Goal: Task Accomplishment & Management: Manage account settings

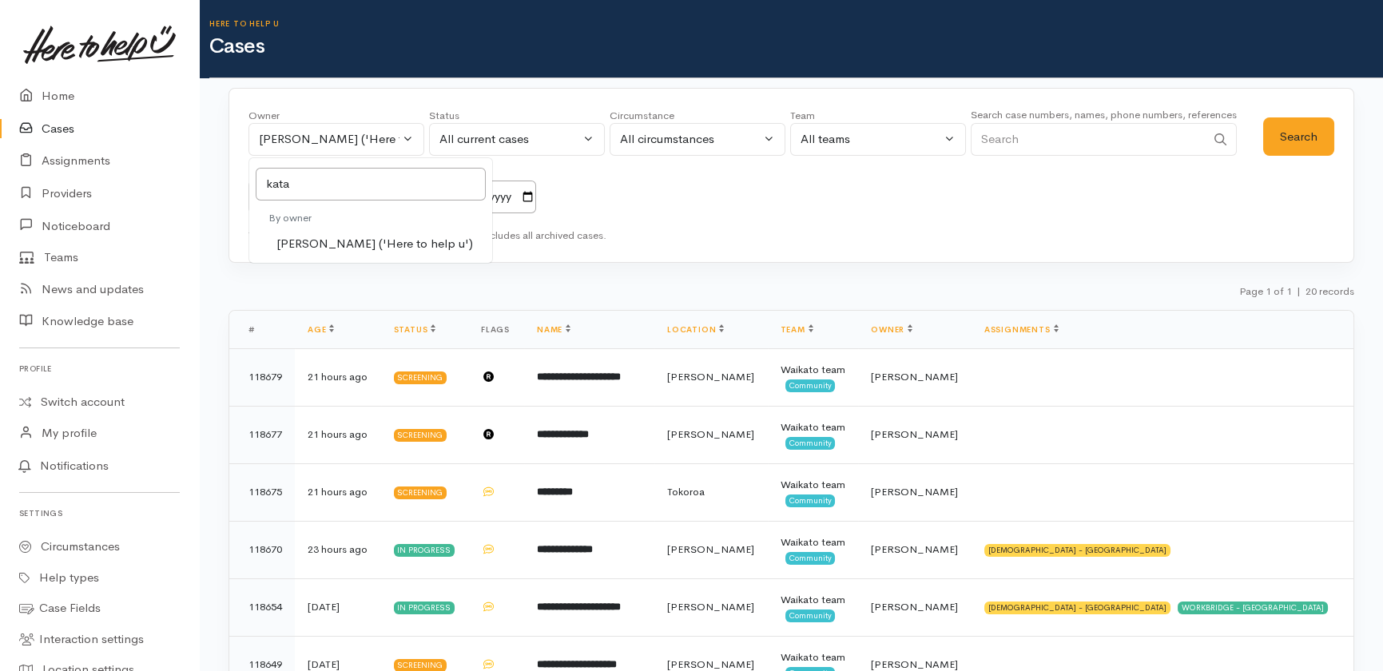
type input "kata"
drag, startPoint x: 395, startPoint y: 240, endPoint x: 739, endPoint y: 196, distance: 346.4
click at [396, 244] on span "[PERSON_NAME] ('Here to help u')" at bounding box center [374, 244] width 197 height 18
select select "1252"
click at [1294, 130] on button "Search" at bounding box center [1298, 136] width 71 height 39
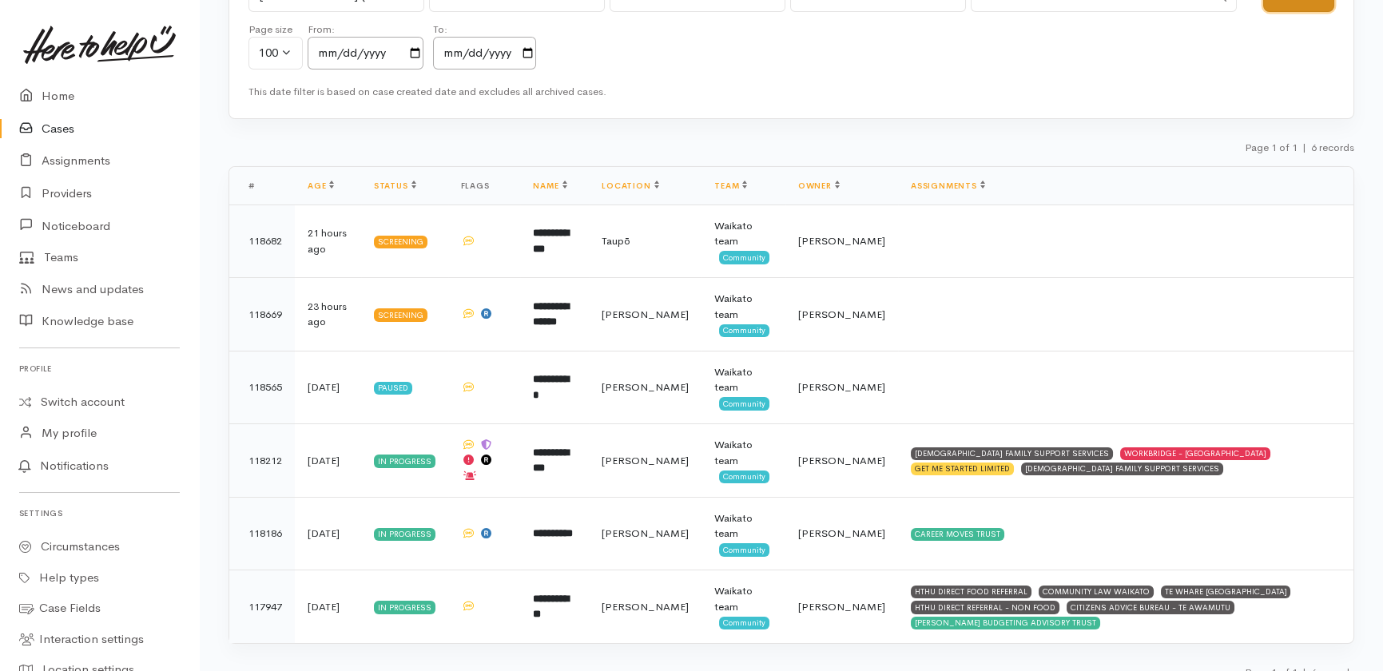
scroll to position [161, 0]
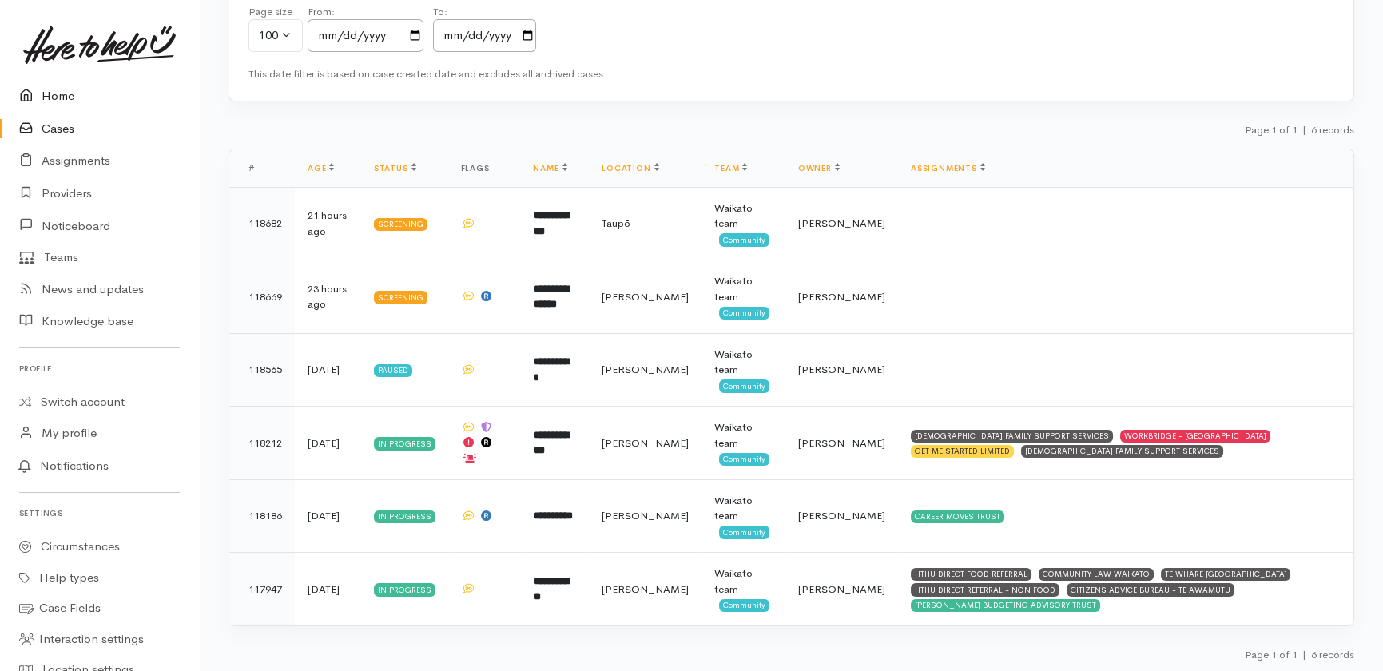
click at [60, 91] on link "Home" at bounding box center [99, 96] width 199 height 33
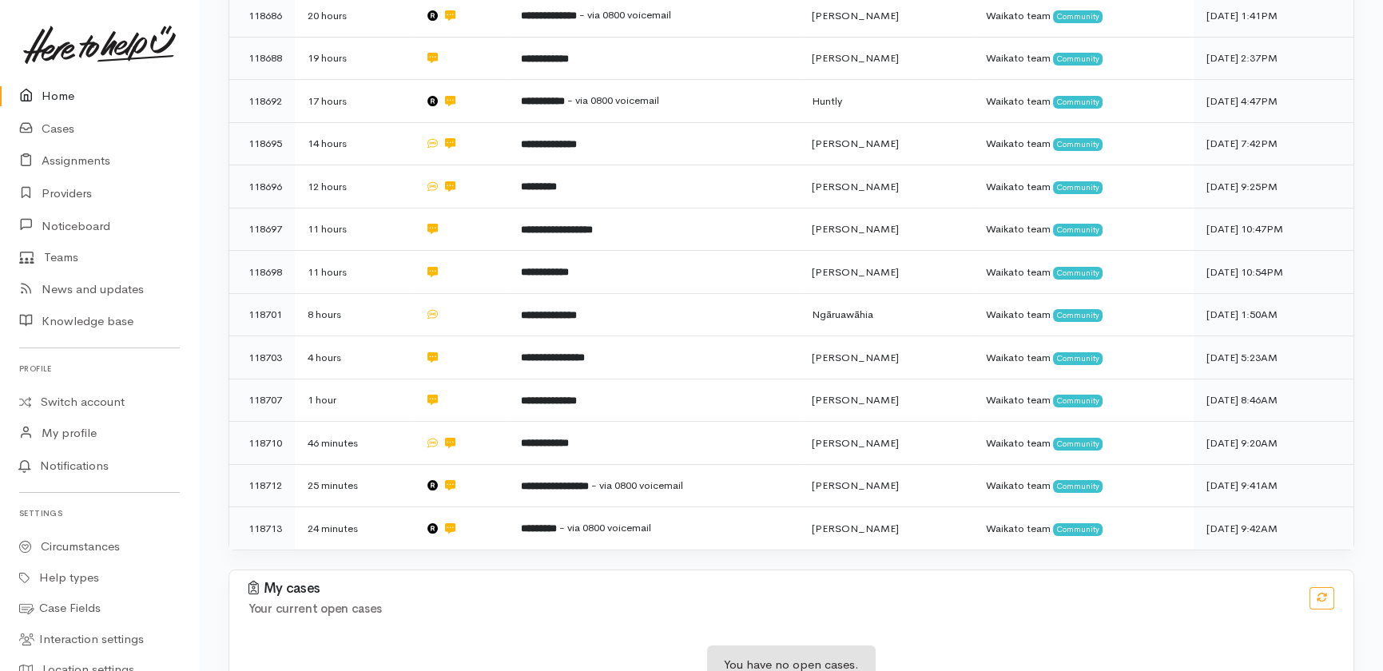
scroll to position [499, 0]
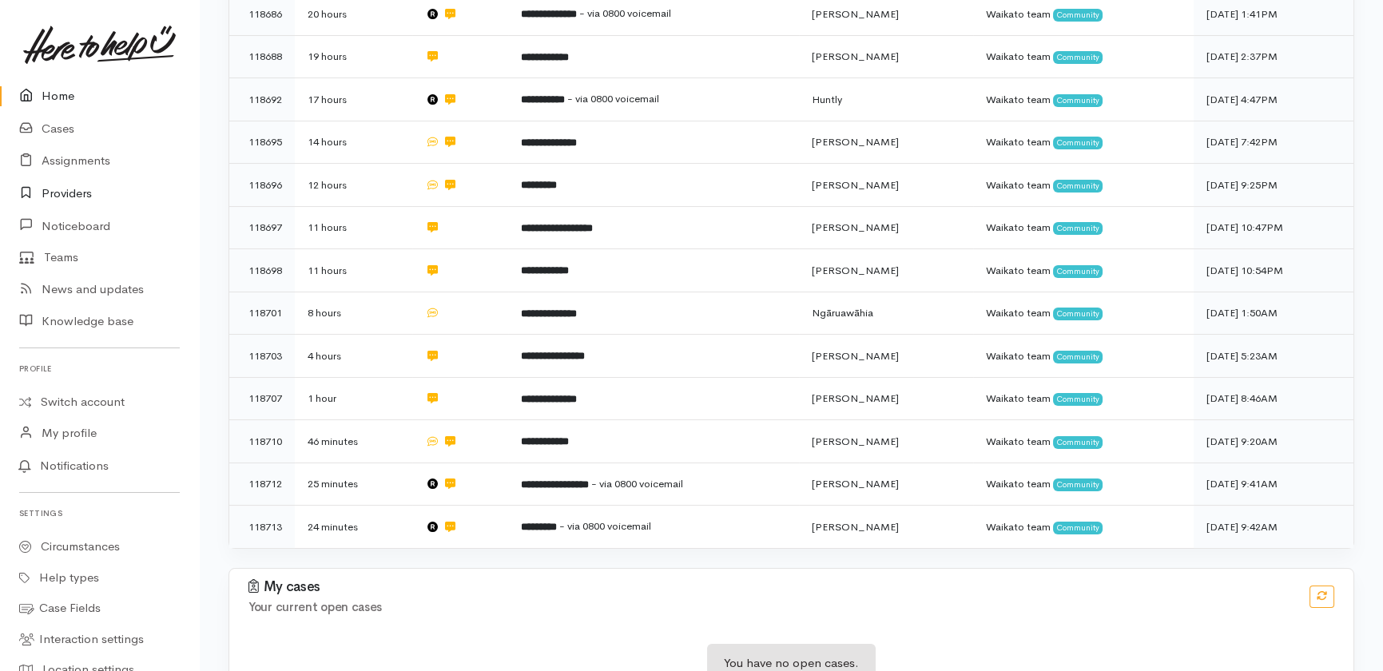
click at [57, 191] on link "Providers" at bounding box center [99, 193] width 199 height 33
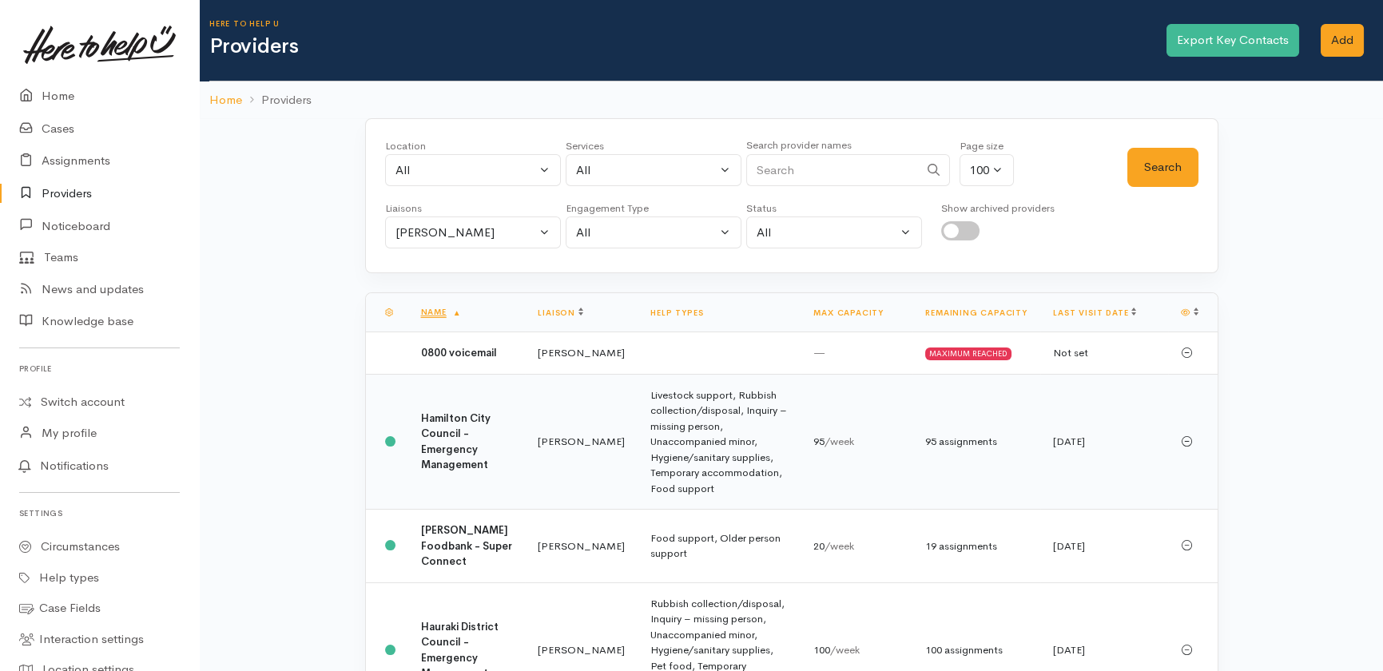
click at [435, 439] on b "Hamilton City Council - Emergency Management" at bounding box center [456, 441] width 70 height 61
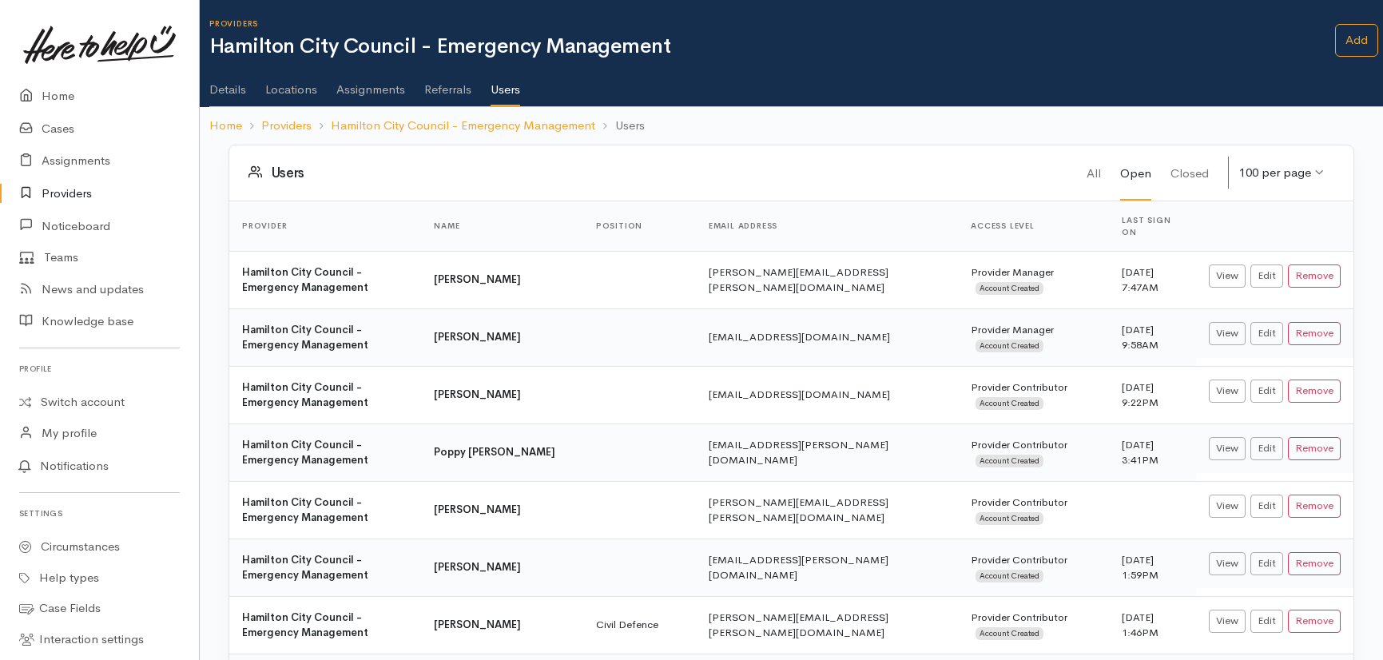
scroll to position [627, 0]
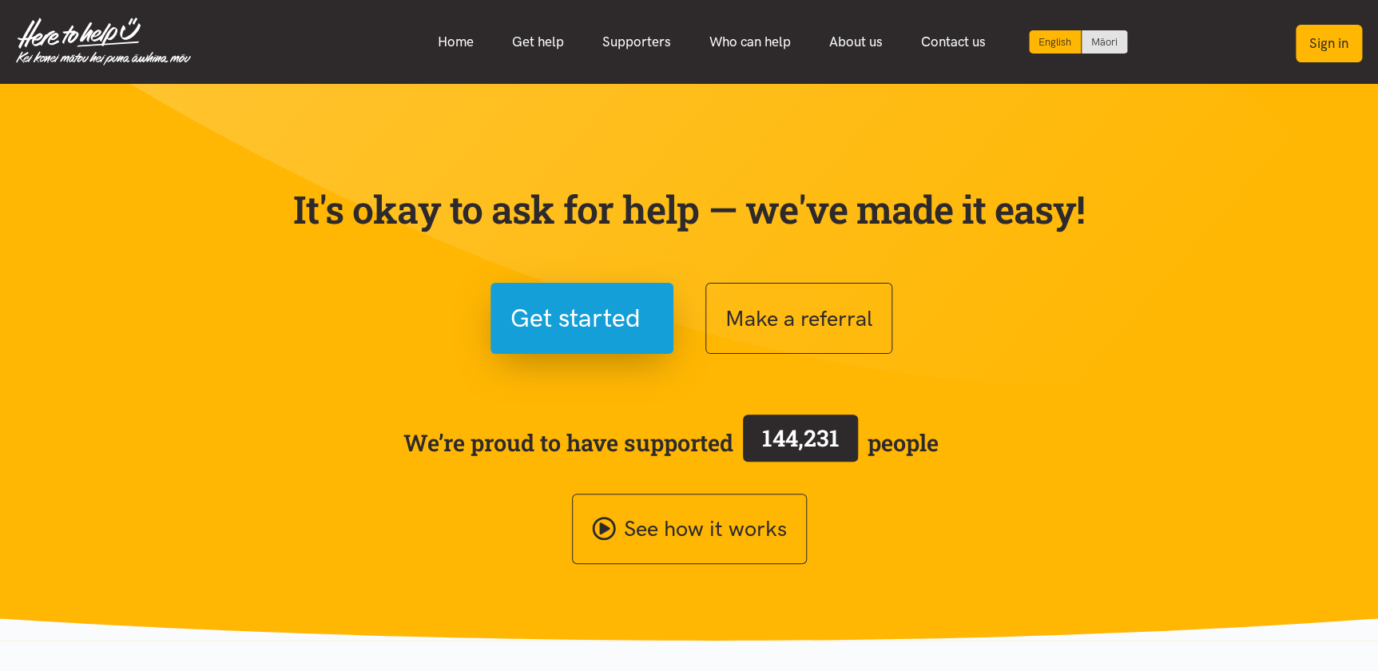
drag, startPoint x: 1315, startPoint y: 40, endPoint x: 1301, endPoint y: 38, distance: 13.7
click at [1301, 38] on button "Sign in" at bounding box center [1329, 44] width 66 height 38
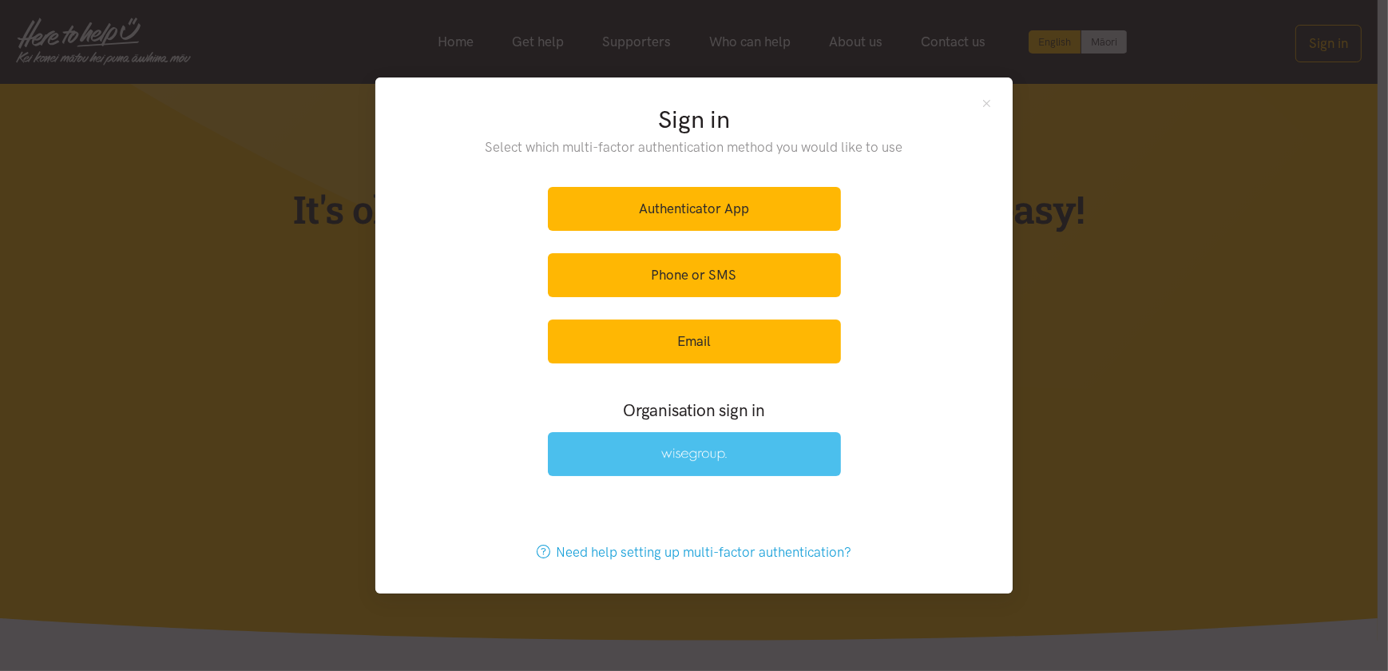
click at [706, 444] on link at bounding box center [694, 454] width 293 height 44
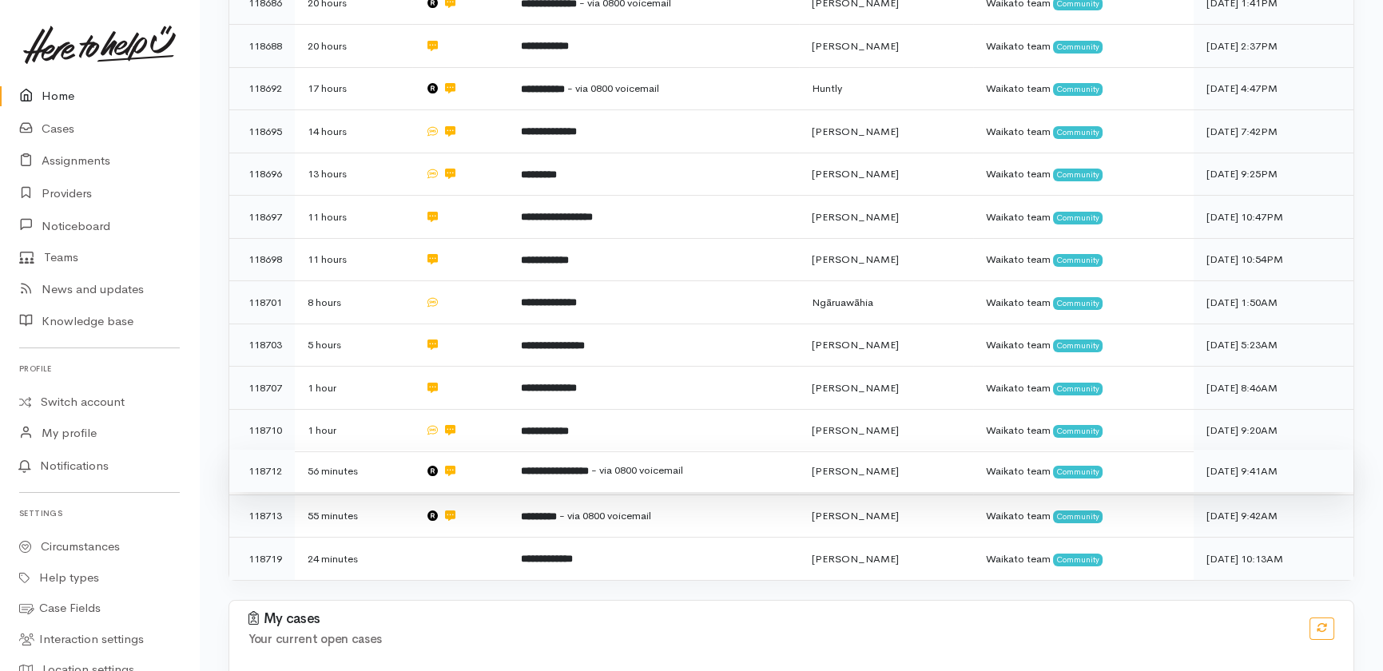
scroll to position [499, 0]
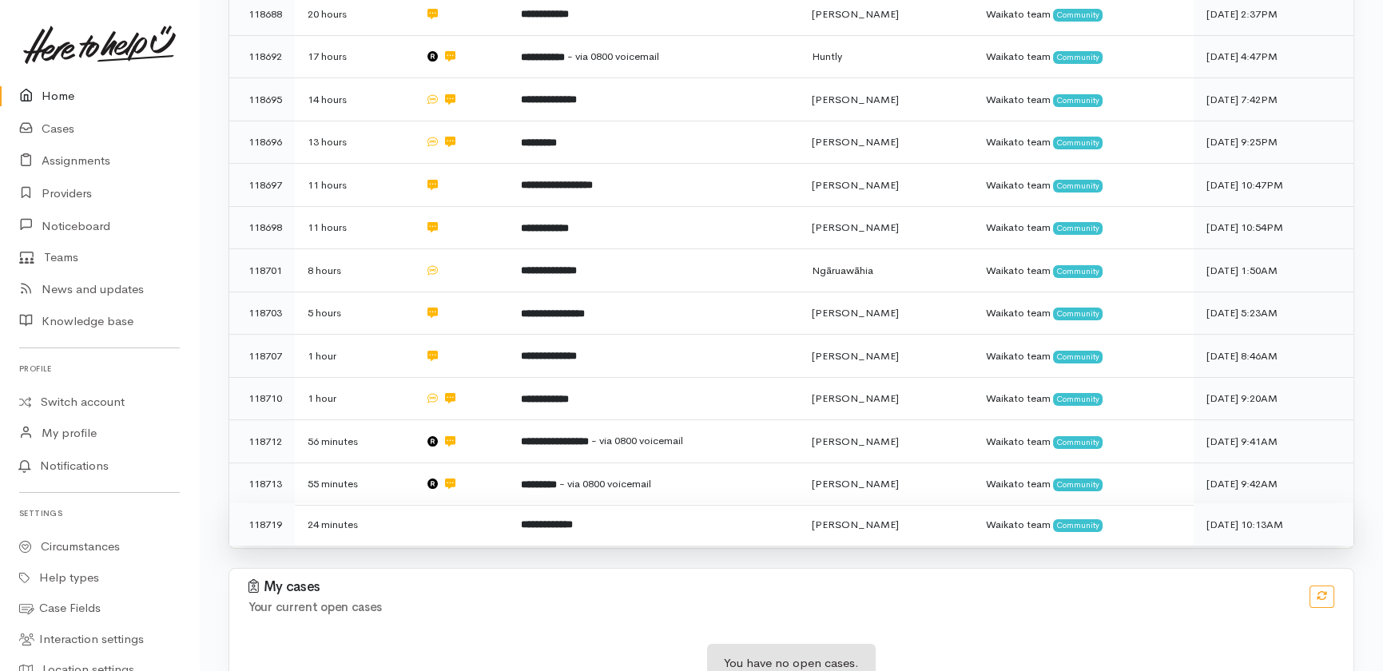
click at [440, 503] on td at bounding box center [460, 524] width 97 height 42
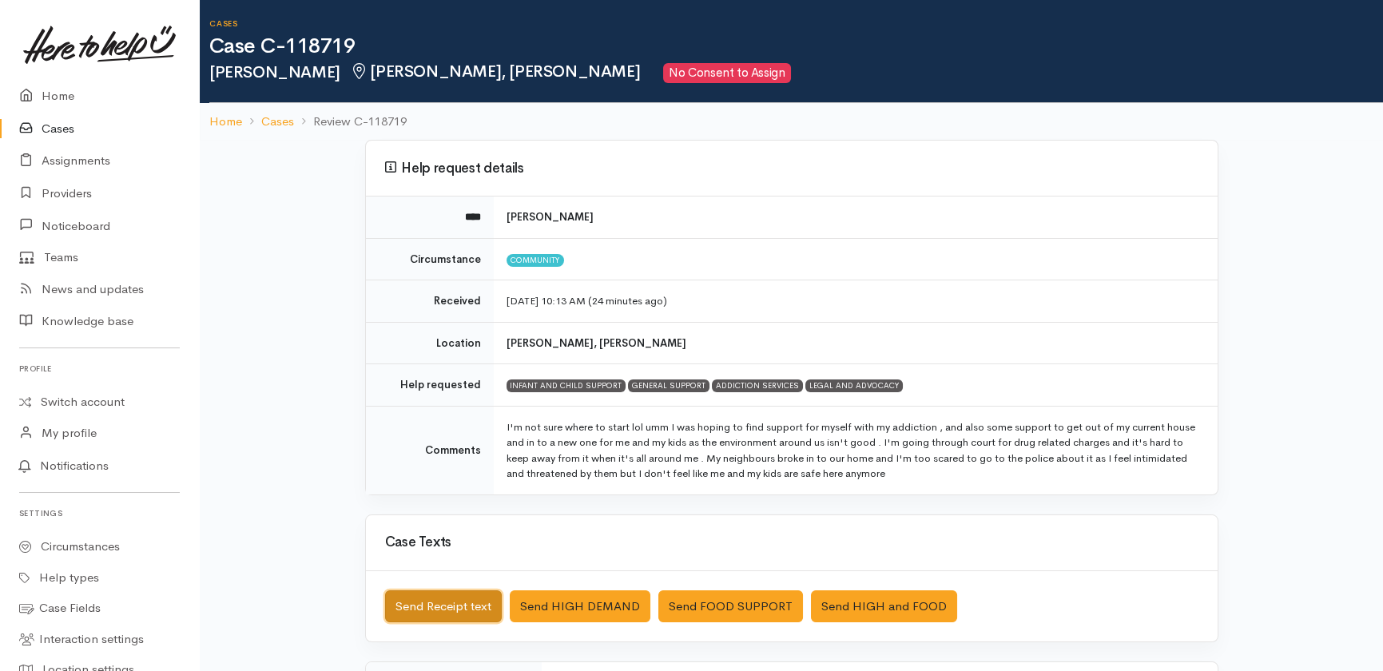
click at [445, 610] on button "Send Receipt text" at bounding box center [443, 606] width 117 height 33
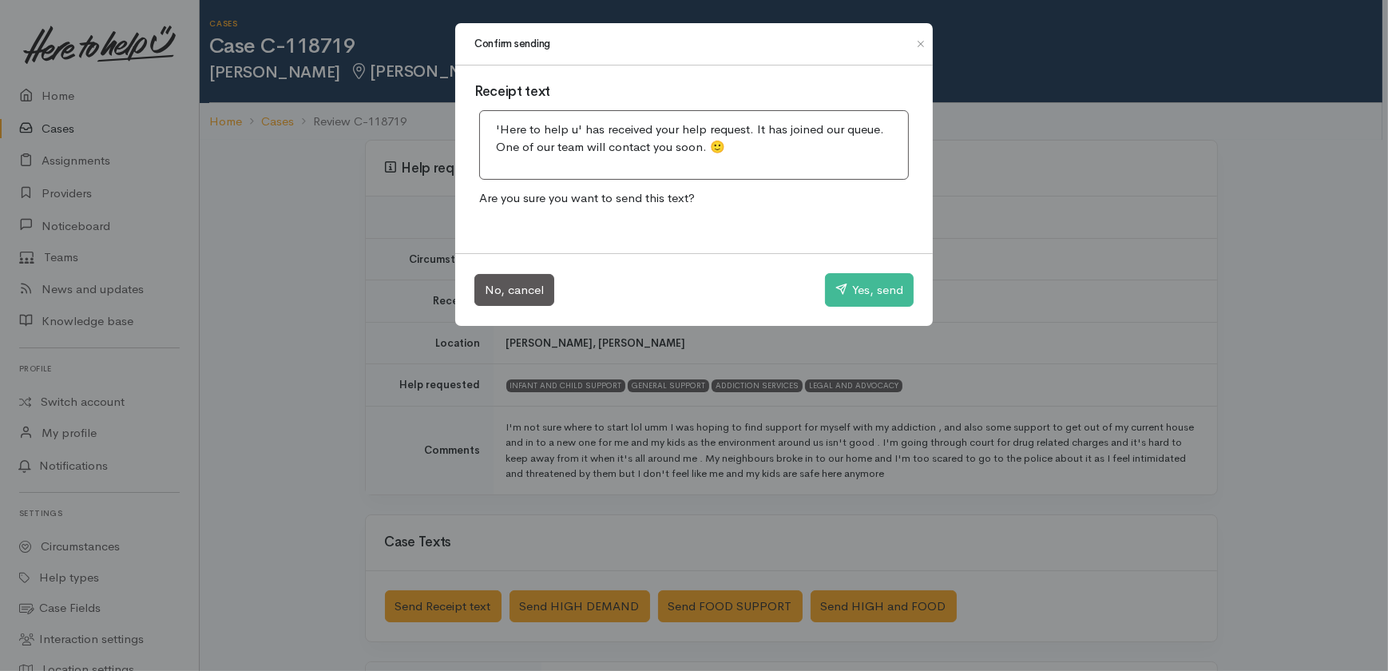
drag, startPoint x: 296, startPoint y: 349, endPoint x: 284, endPoint y: 340, distance: 15.3
click at [293, 349] on div "Confirm sending Receipt text 'Here to help u' has received your help request. I…" at bounding box center [694, 335] width 1388 height 671
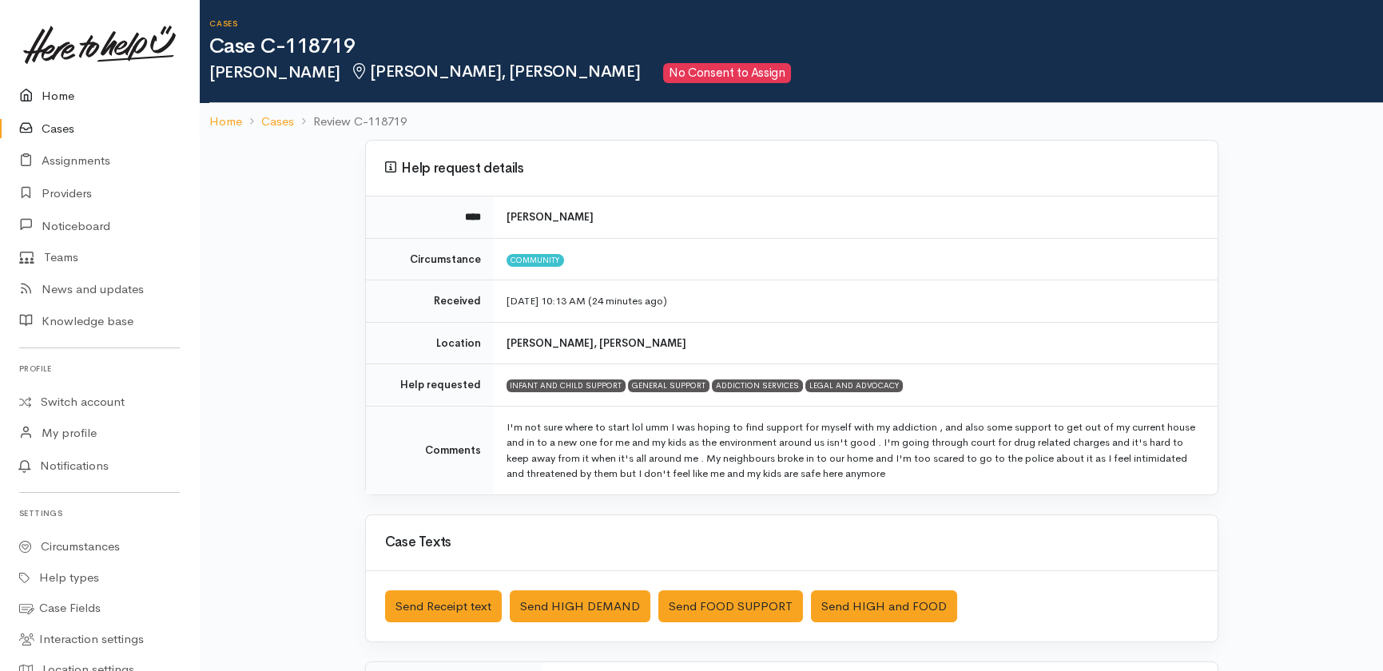
click at [55, 94] on link "Home" at bounding box center [99, 96] width 199 height 33
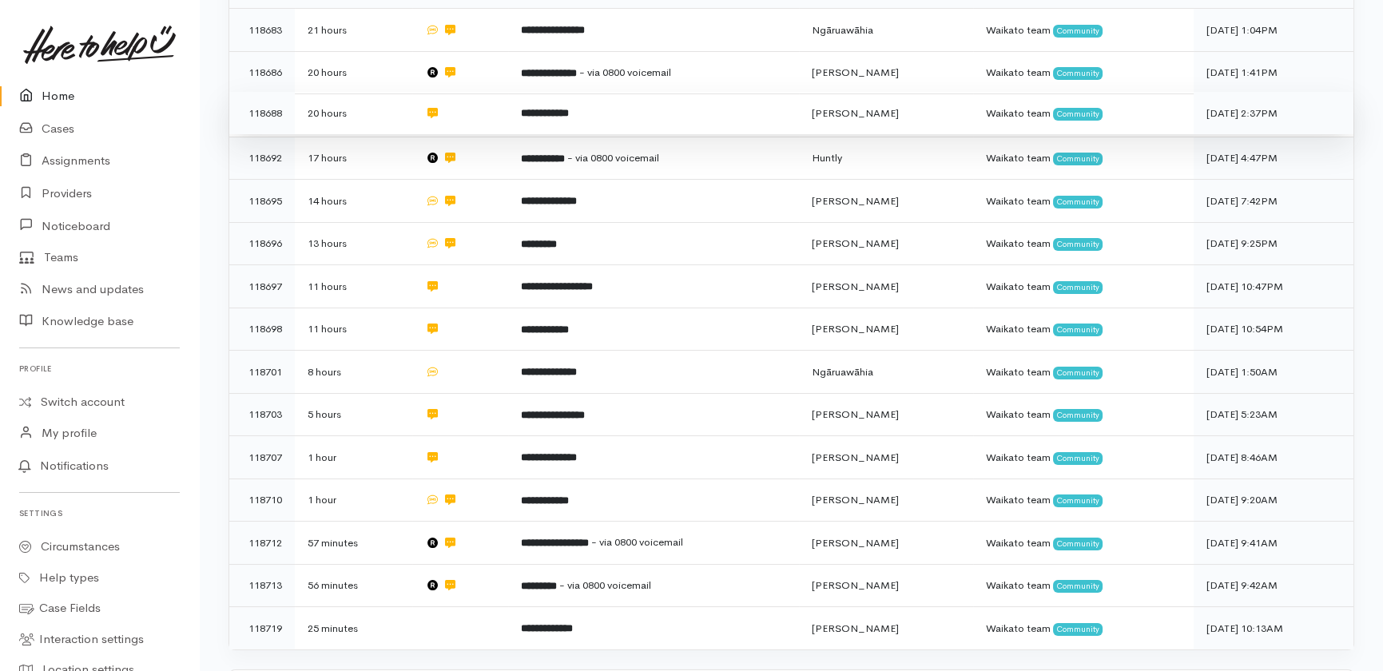
scroll to position [136, 0]
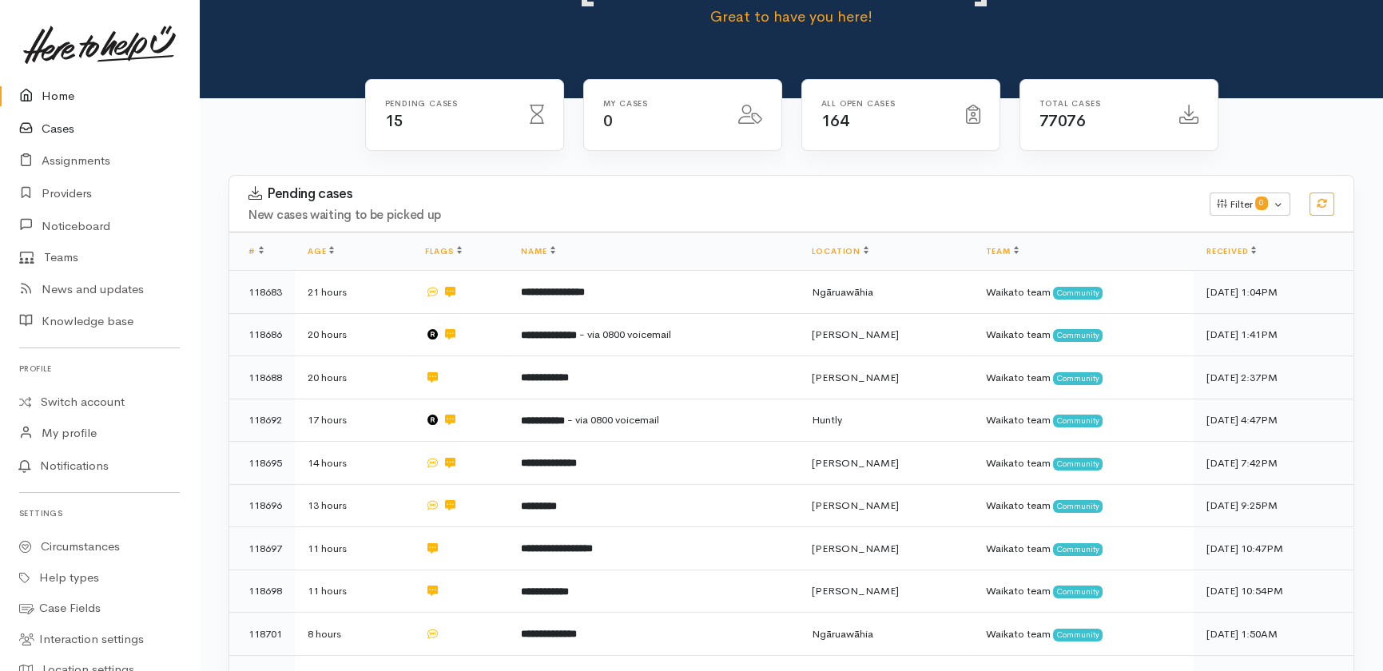
click at [67, 128] on link "Cases" at bounding box center [99, 129] width 199 height 33
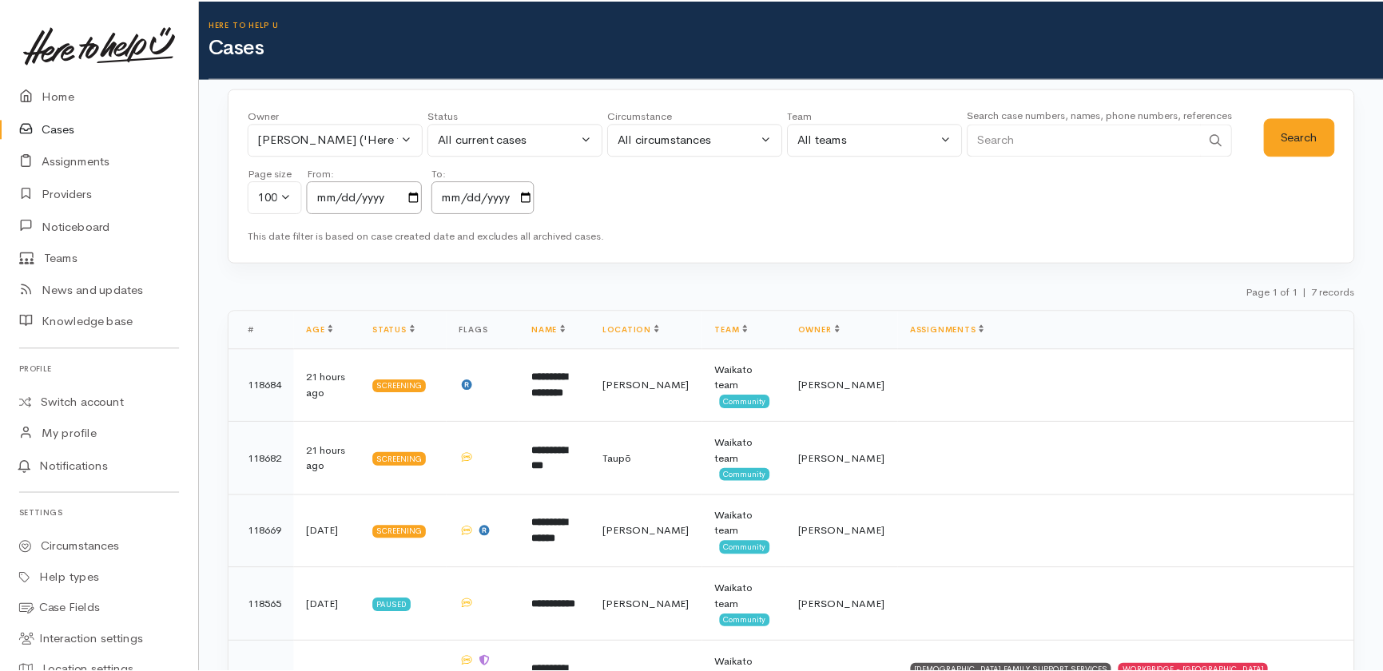
scroll to position [217, 0]
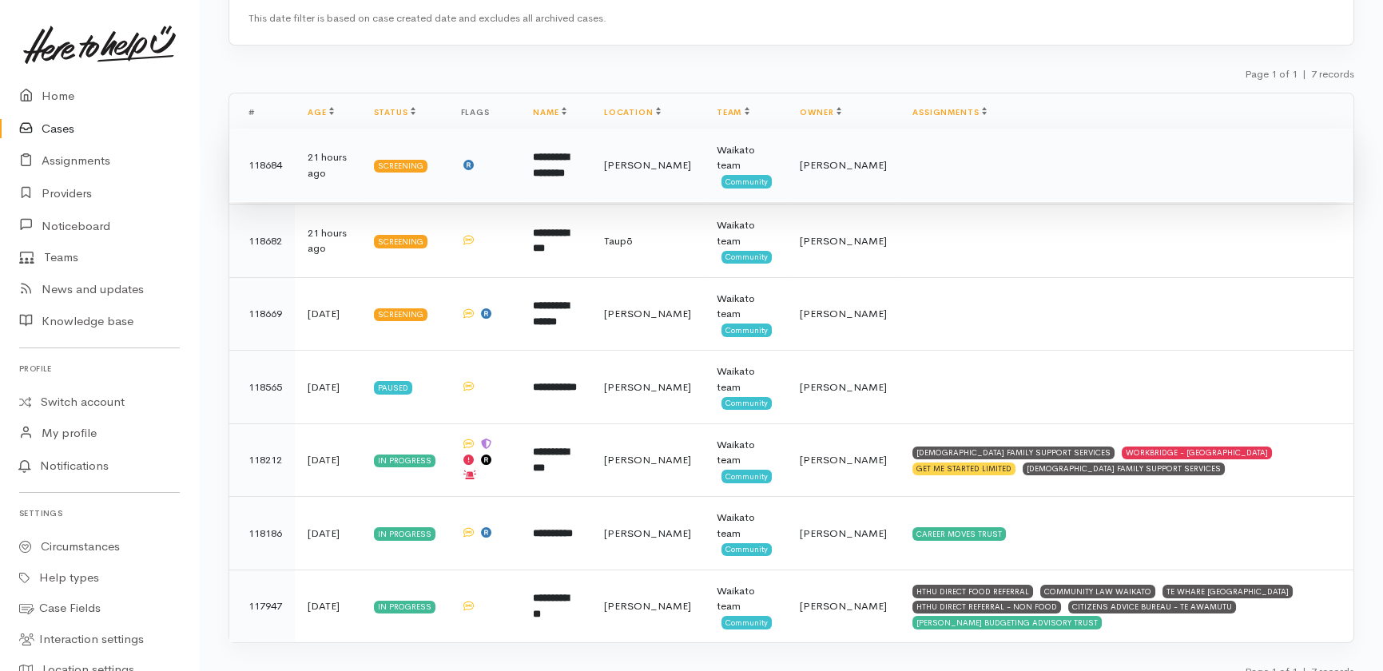
click at [562, 148] on td "**********" at bounding box center [555, 165] width 71 height 73
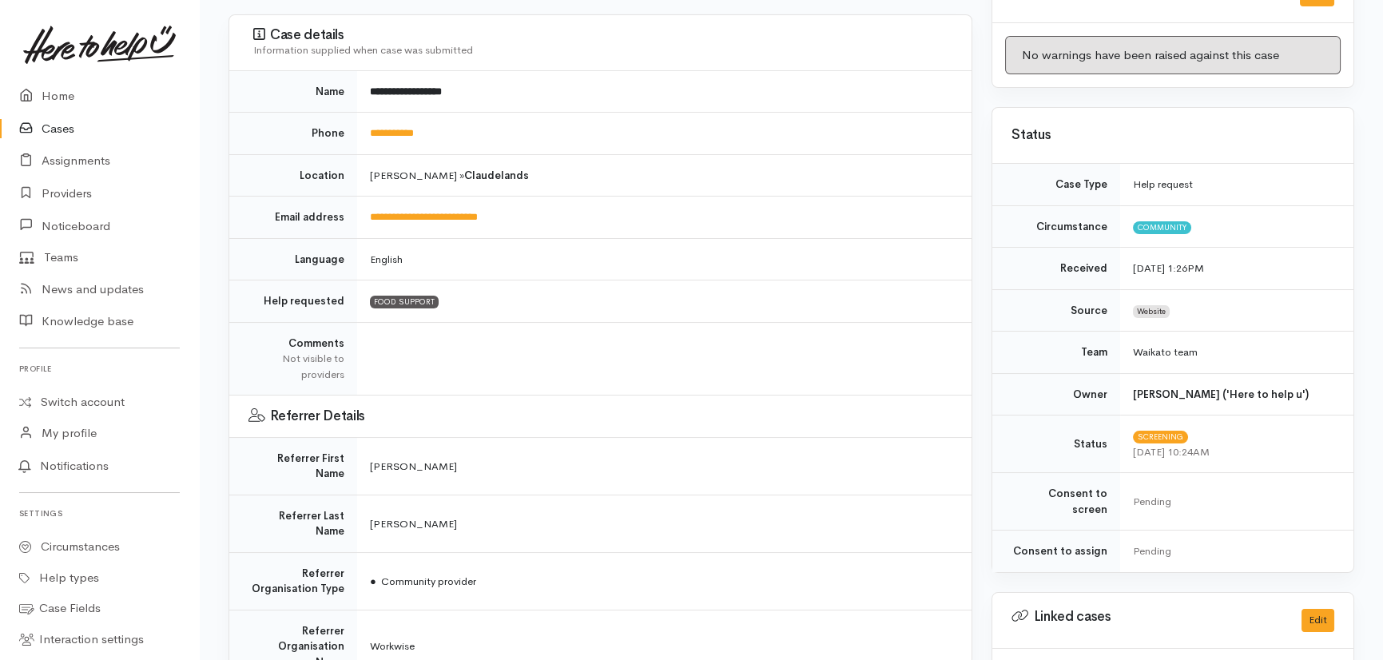
scroll to position [145, 0]
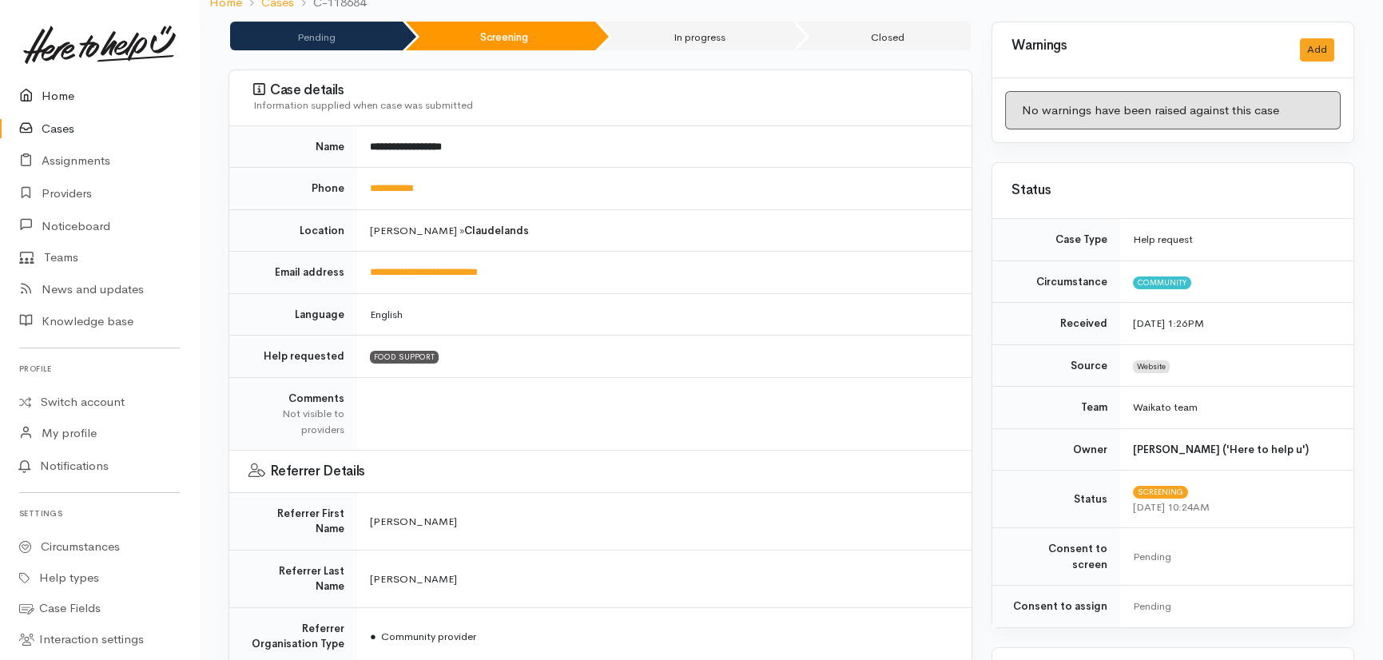
click at [62, 97] on link "Home" at bounding box center [99, 96] width 199 height 33
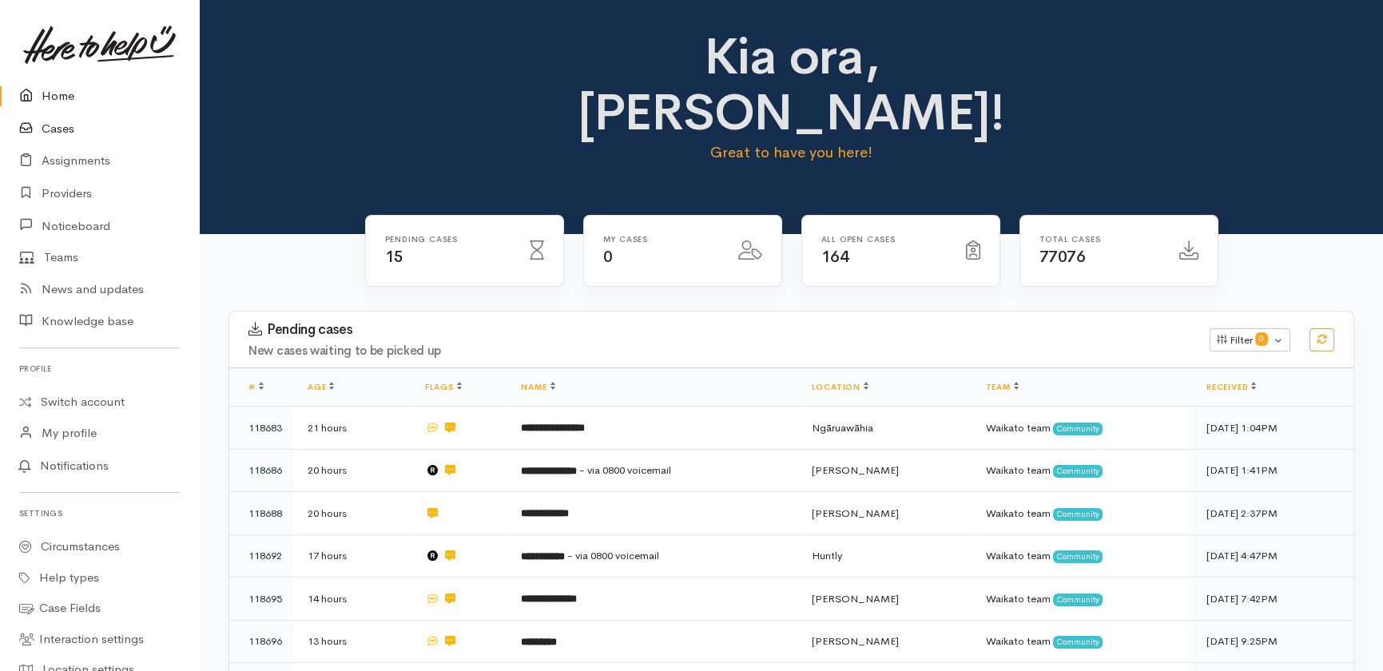
click at [64, 120] on link "Cases" at bounding box center [99, 129] width 199 height 33
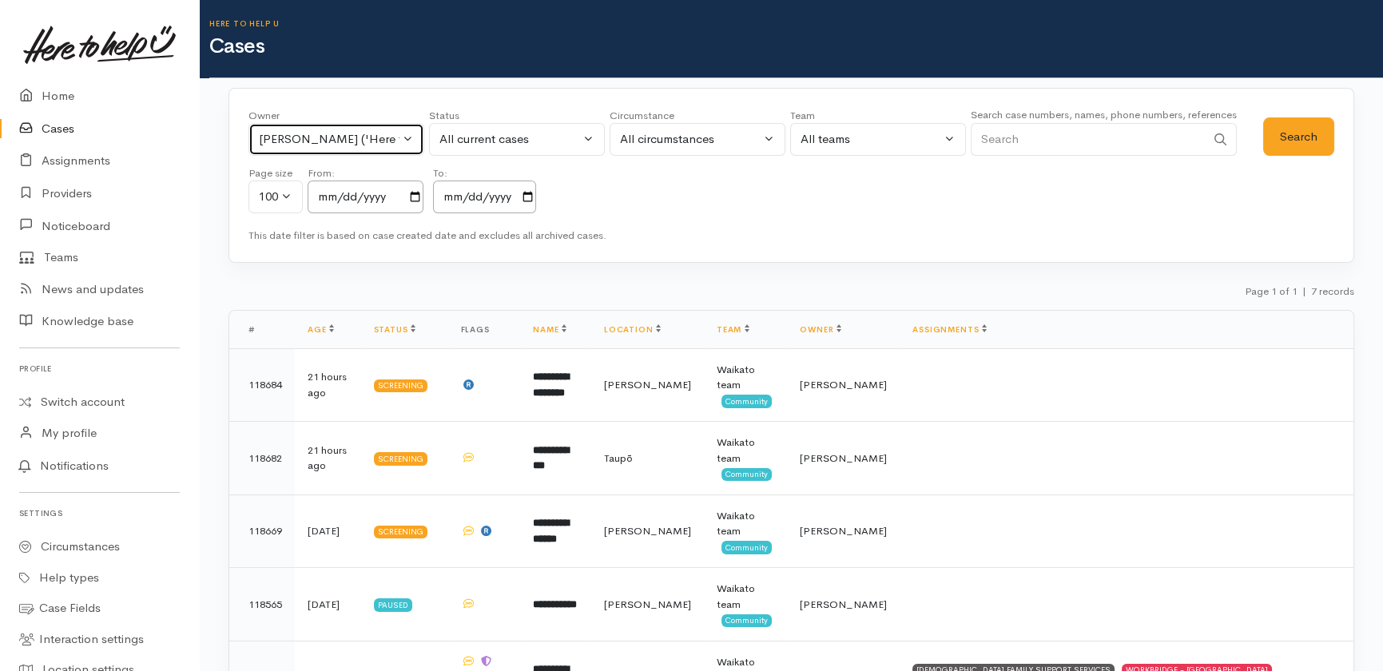
click at [407, 142] on button "[PERSON_NAME] ('Here to help u')" at bounding box center [336, 139] width 176 height 33
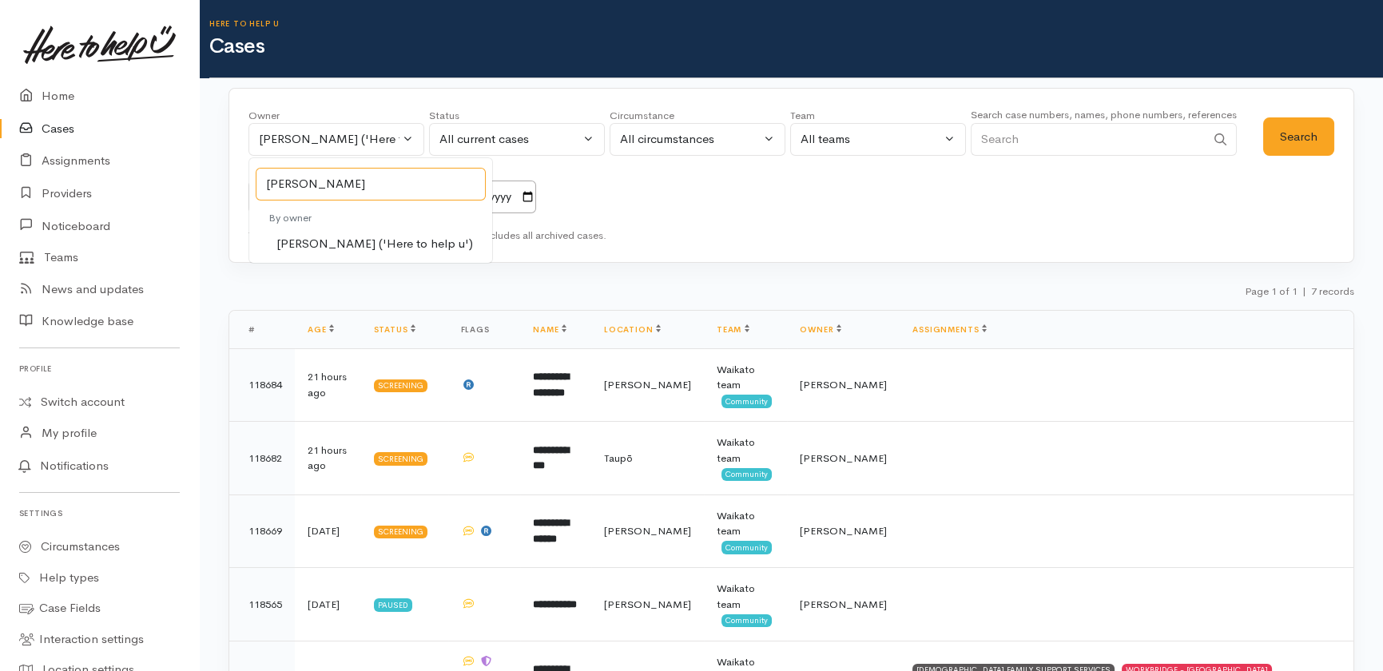
type input "[PERSON_NAME]"
click at [399, 244] on span "[PERSON_NAME] ('Here to help u')" at bounding box center [374, 244] width 197 height 18
select select "1463"
click at [1294, 133] on button "Search" at bounding box center [1298, 136] width 71 height 39
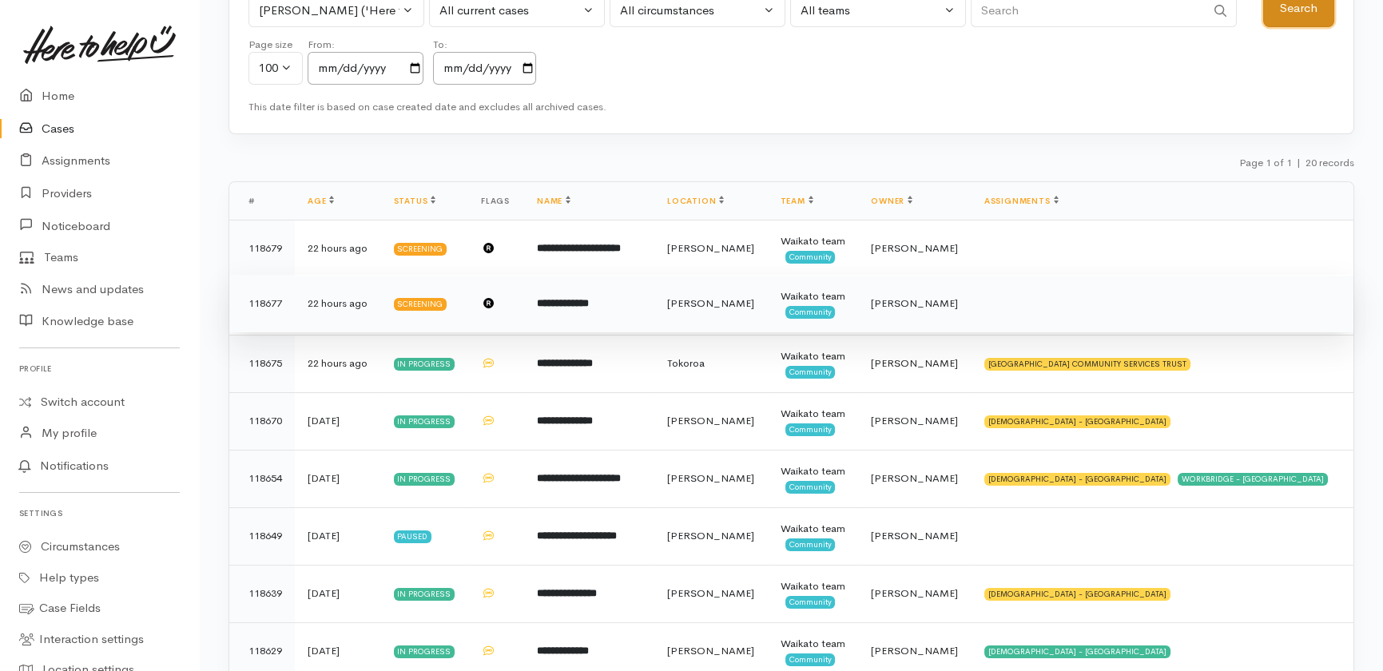
scroll to position [145, 0]
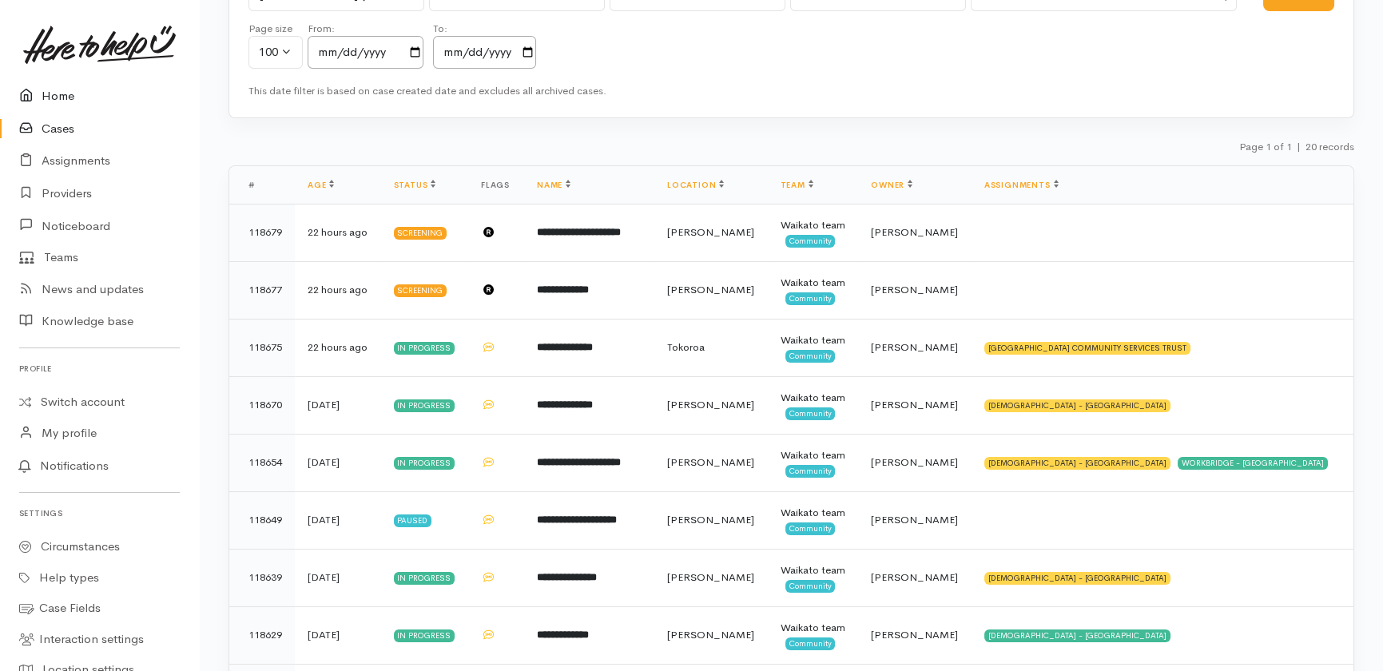
click at [60, 95] on link "Home" at bounding box center [99, 96] width 199 height 33
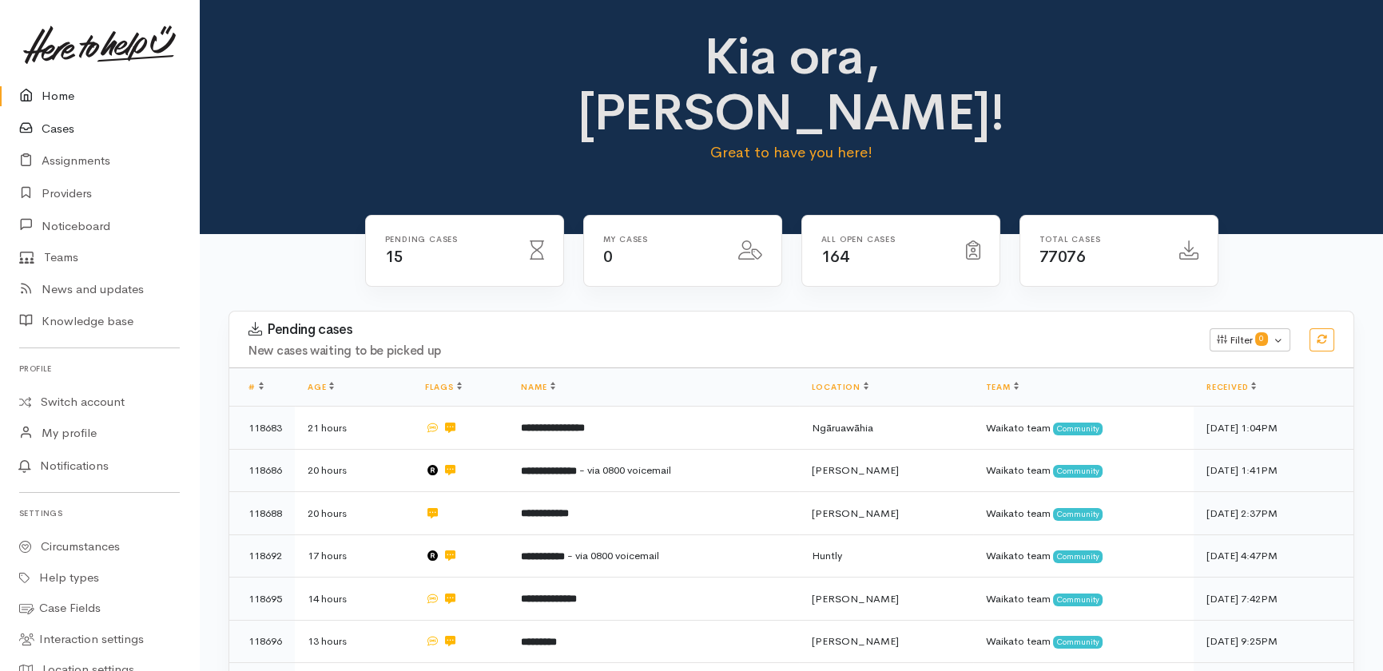
click at [55, 129] on link "Cases" at bounding box center [99, 129] width 199 height 33
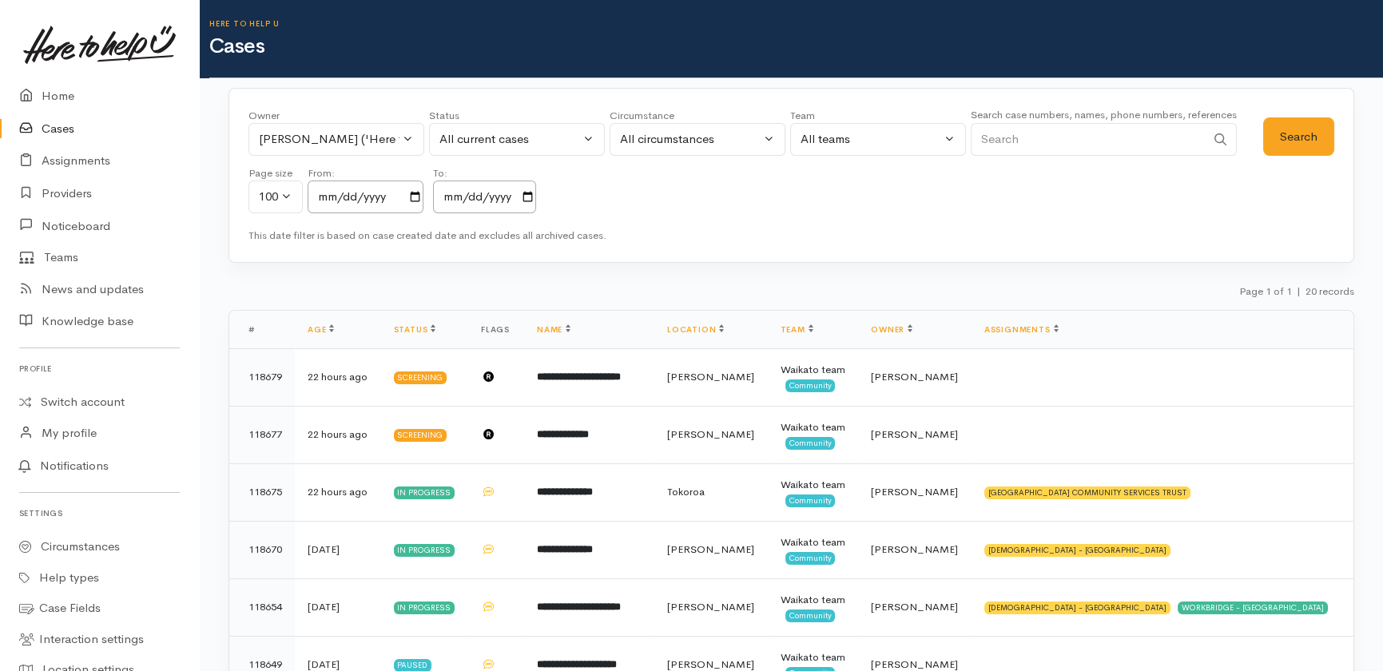
scroll to position [290, 0]
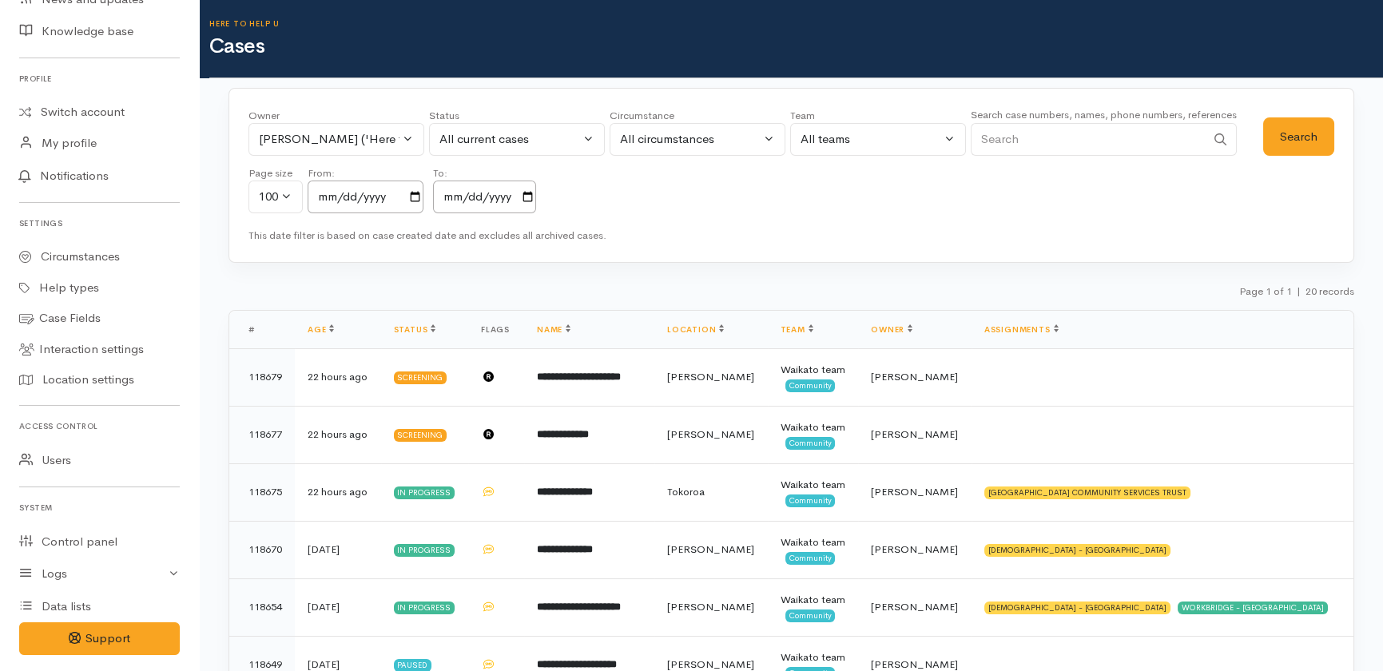
click at [51, 456] on link "Users" at bounding box center [99, 460] width 199 height 33
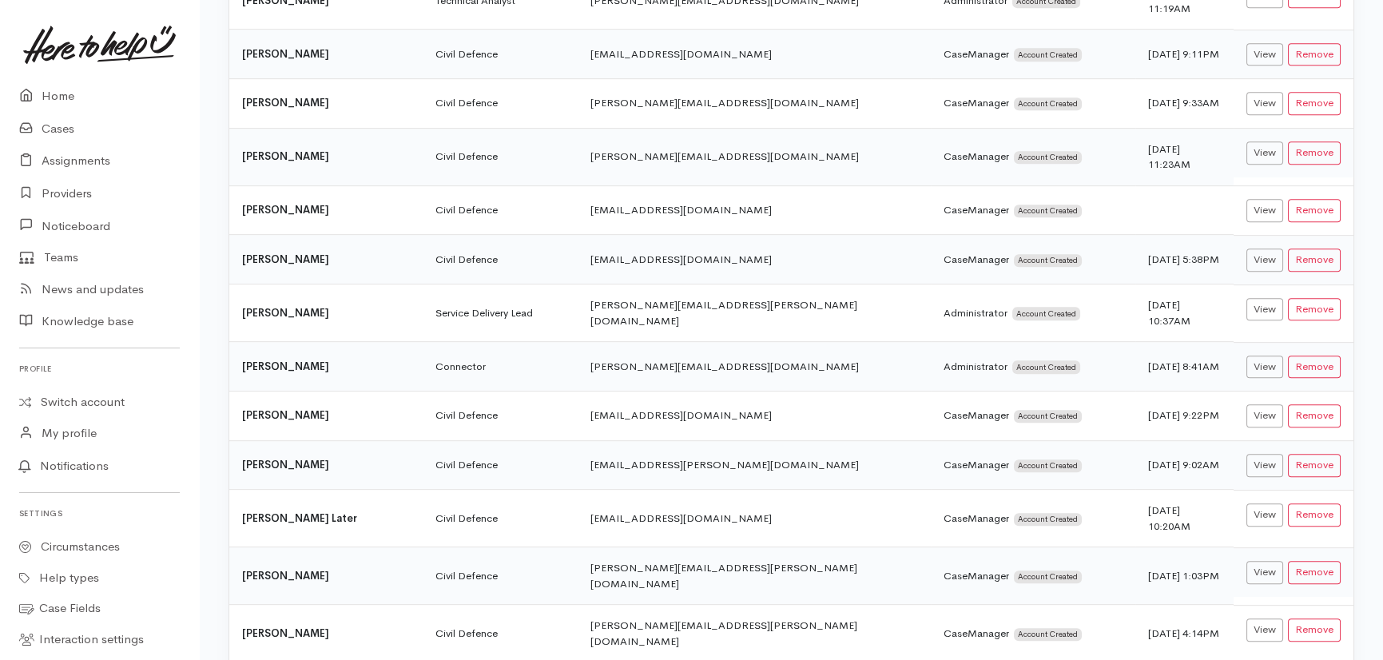
scroll to position [3613, 0]
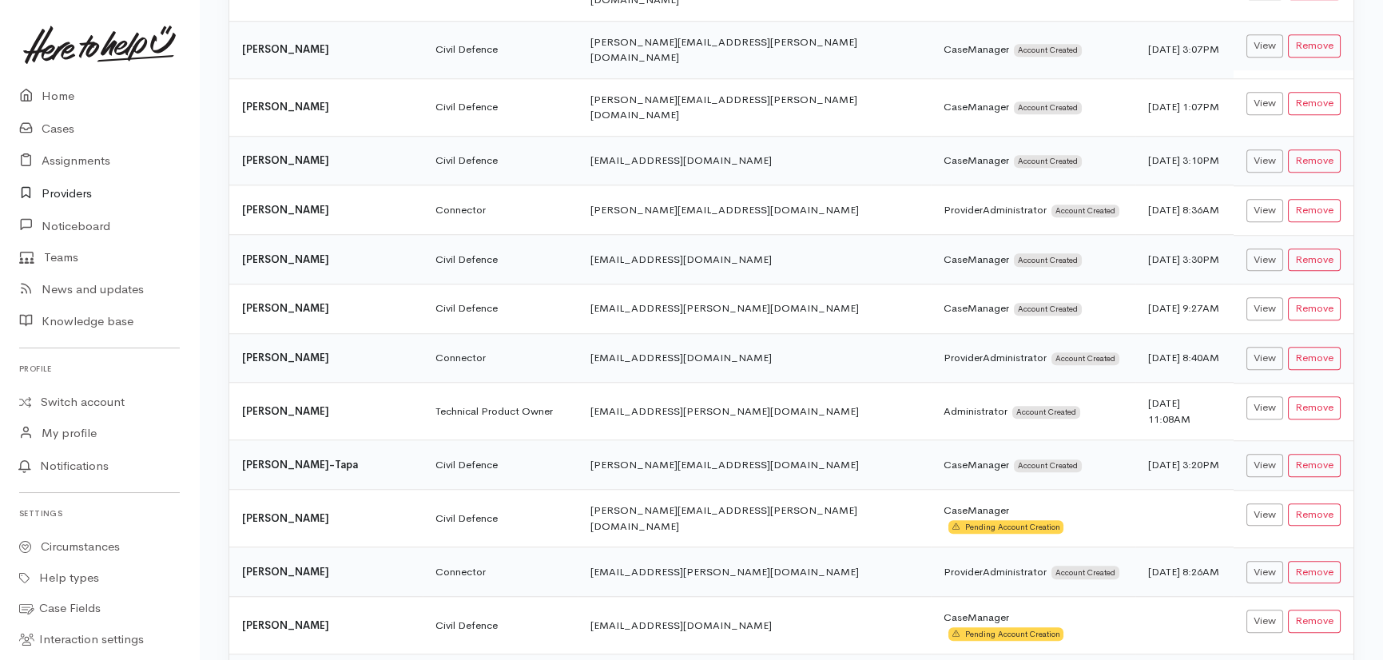
click at [69, 190] on link "Providers" at bounding box center [99, 193] width 199 height 33
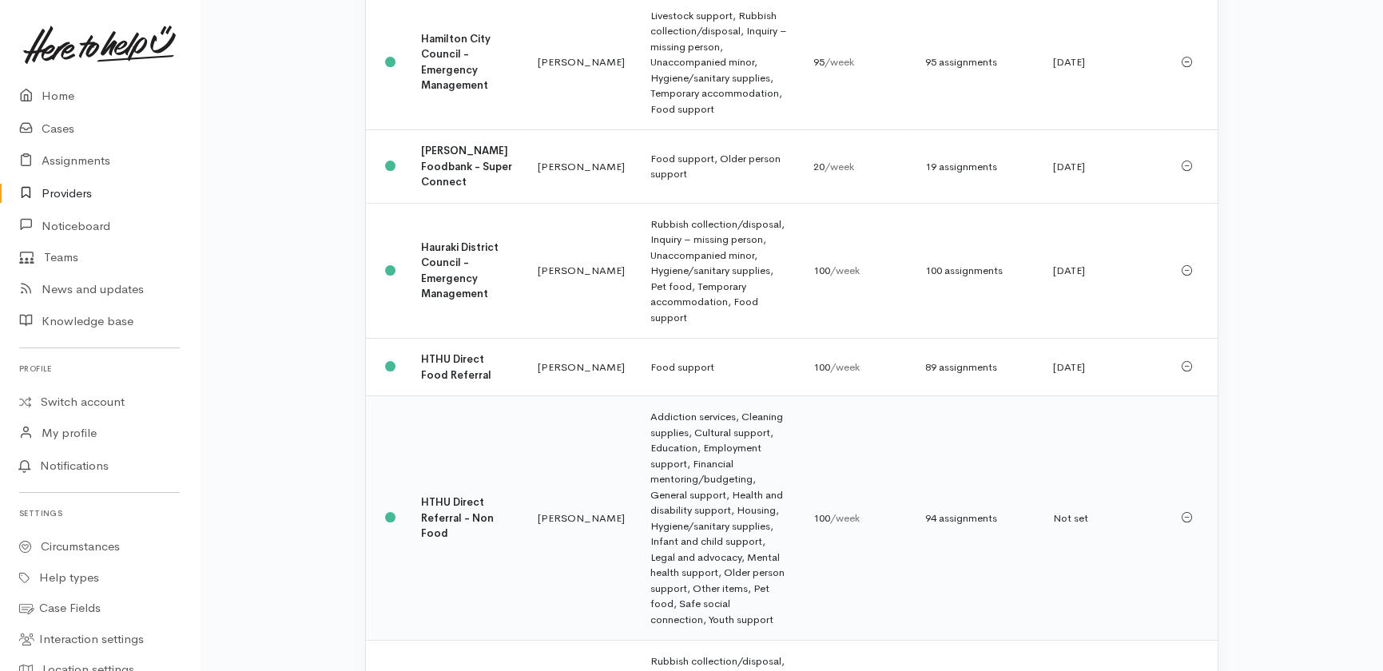
scroll to position [581, 0]
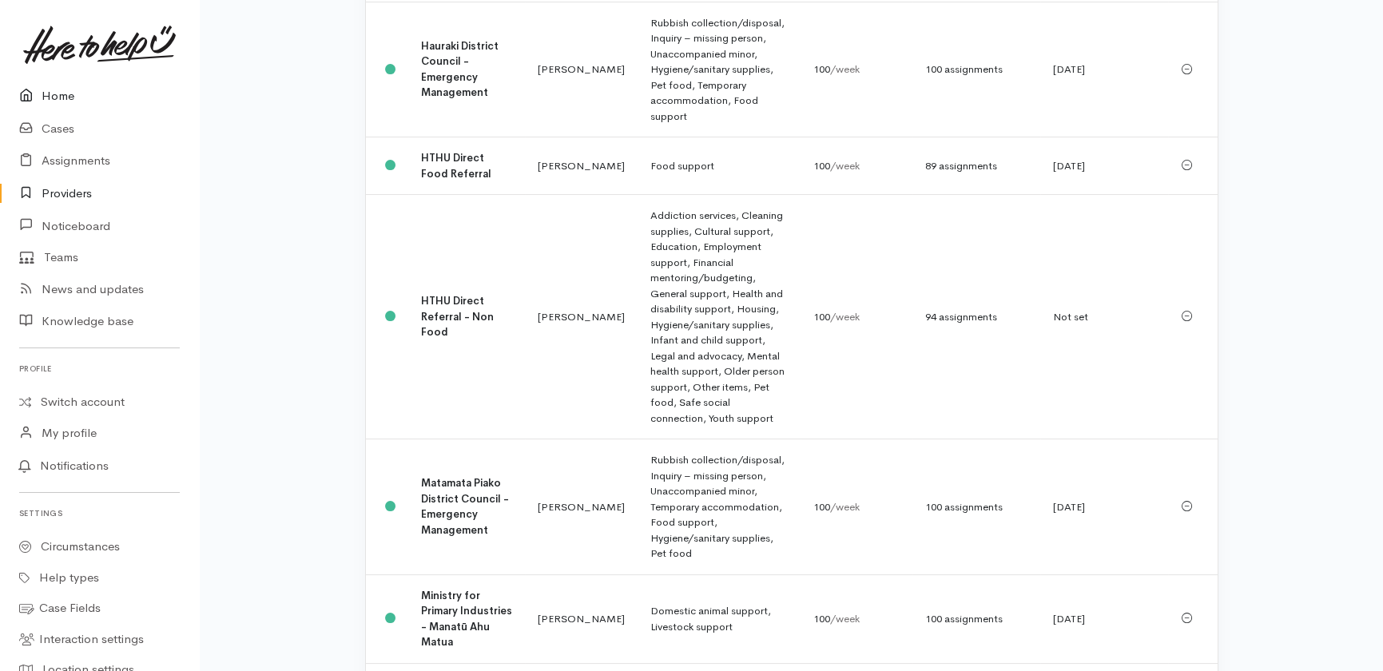
click at [54, 89] on link "Home" at bounding box center [99, 96] width 199 height 33
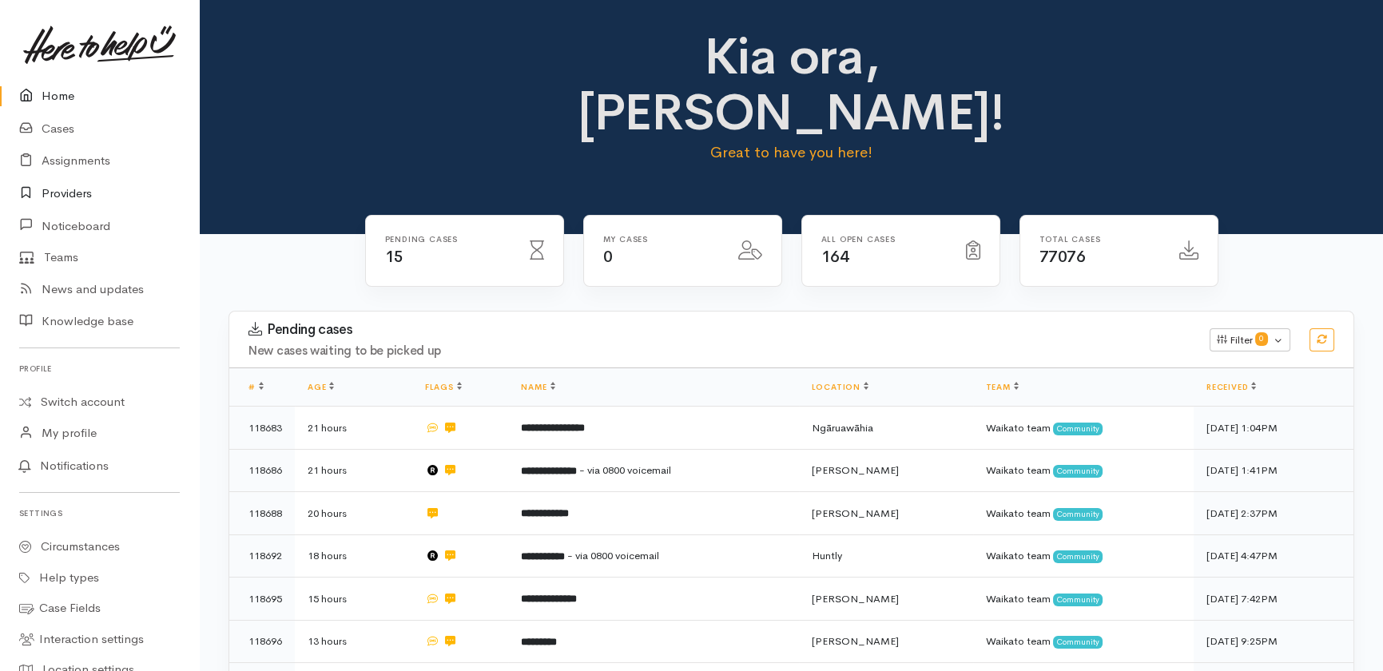
click at [80, 191] on link "Providers" at bounding box center [99, 193] width 199 height 33
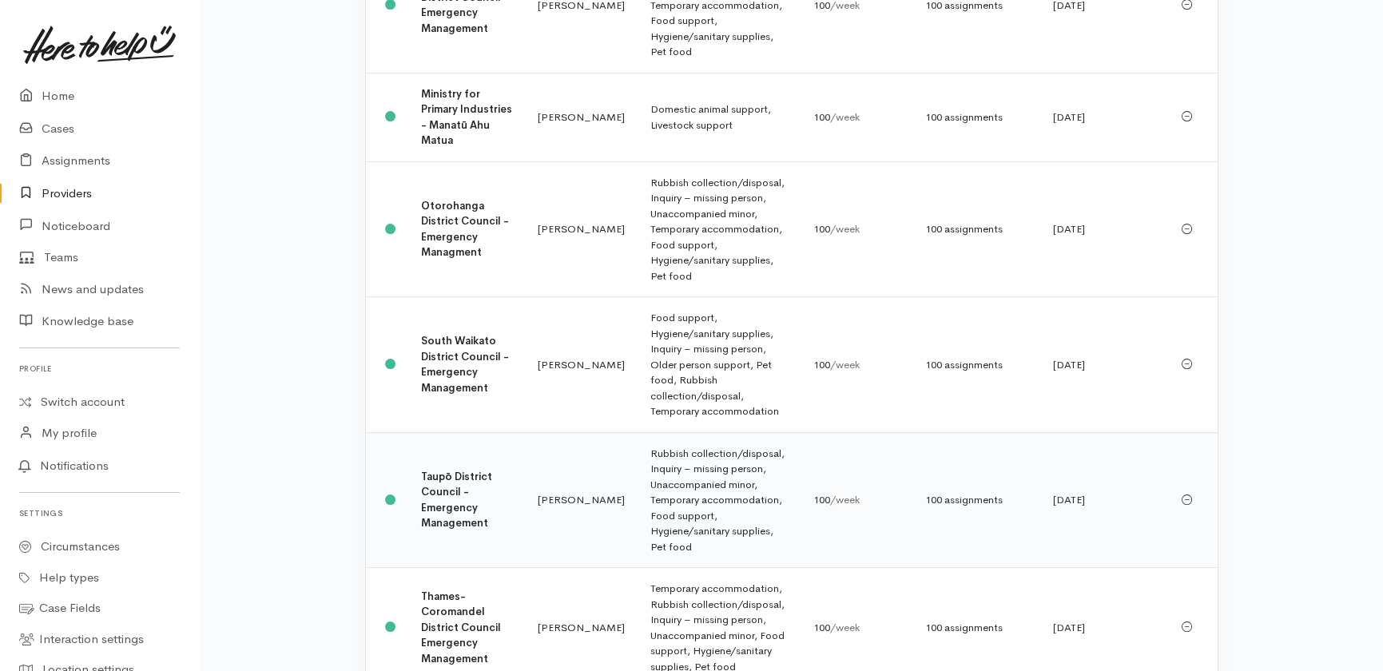
scroll to position [1089, 0]
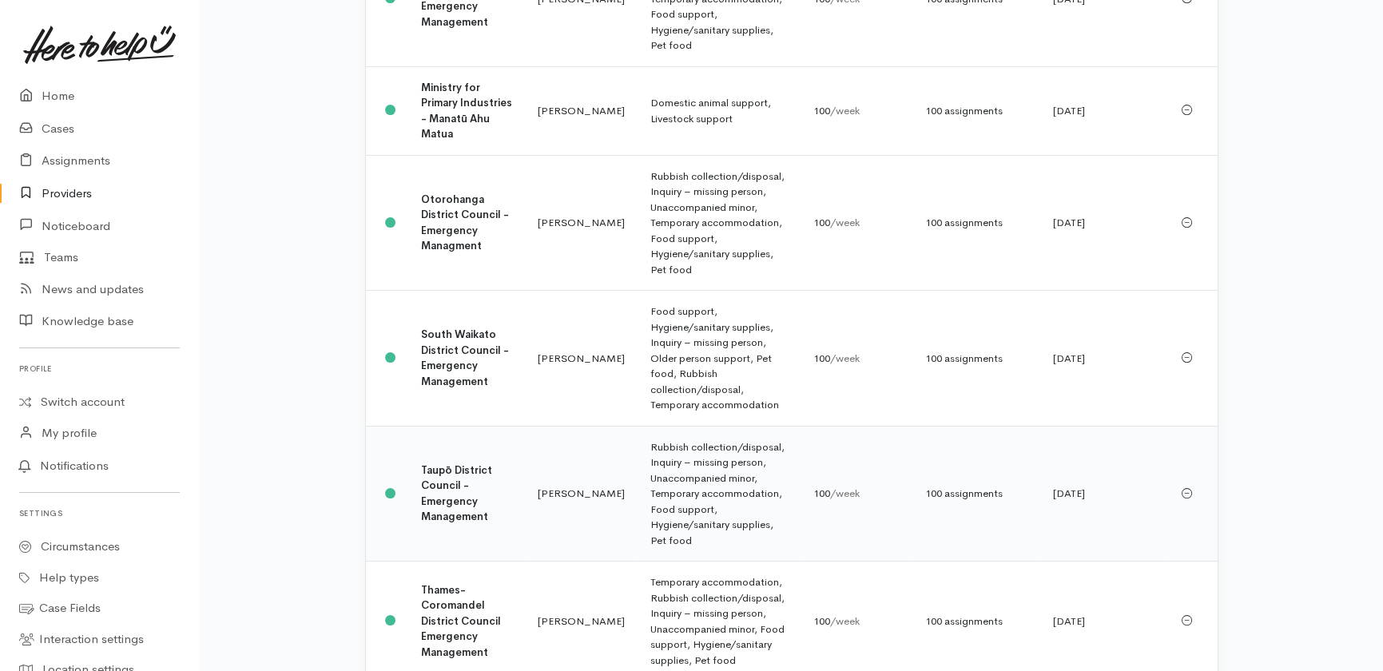
click at [455, 463] on b "Taupō District Council - Emergency Management" at bounding box center [456, 493] width 71 height 61
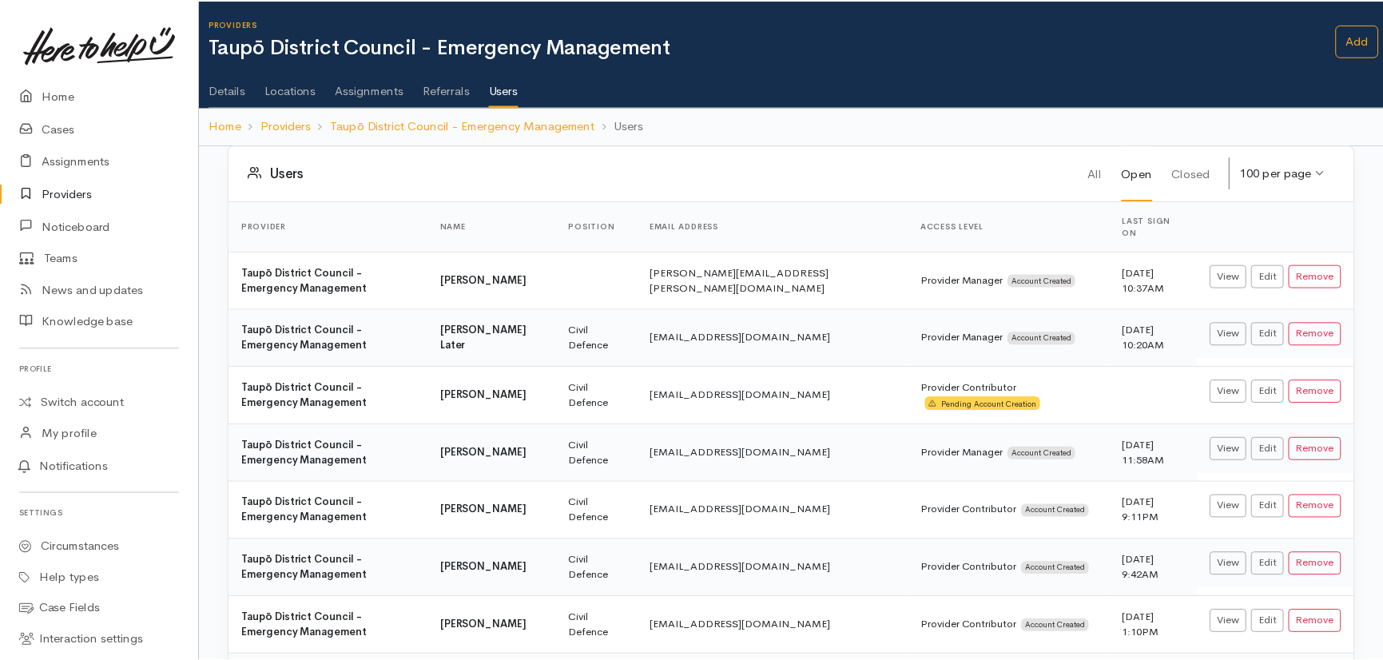
scroll to position [914, 0]
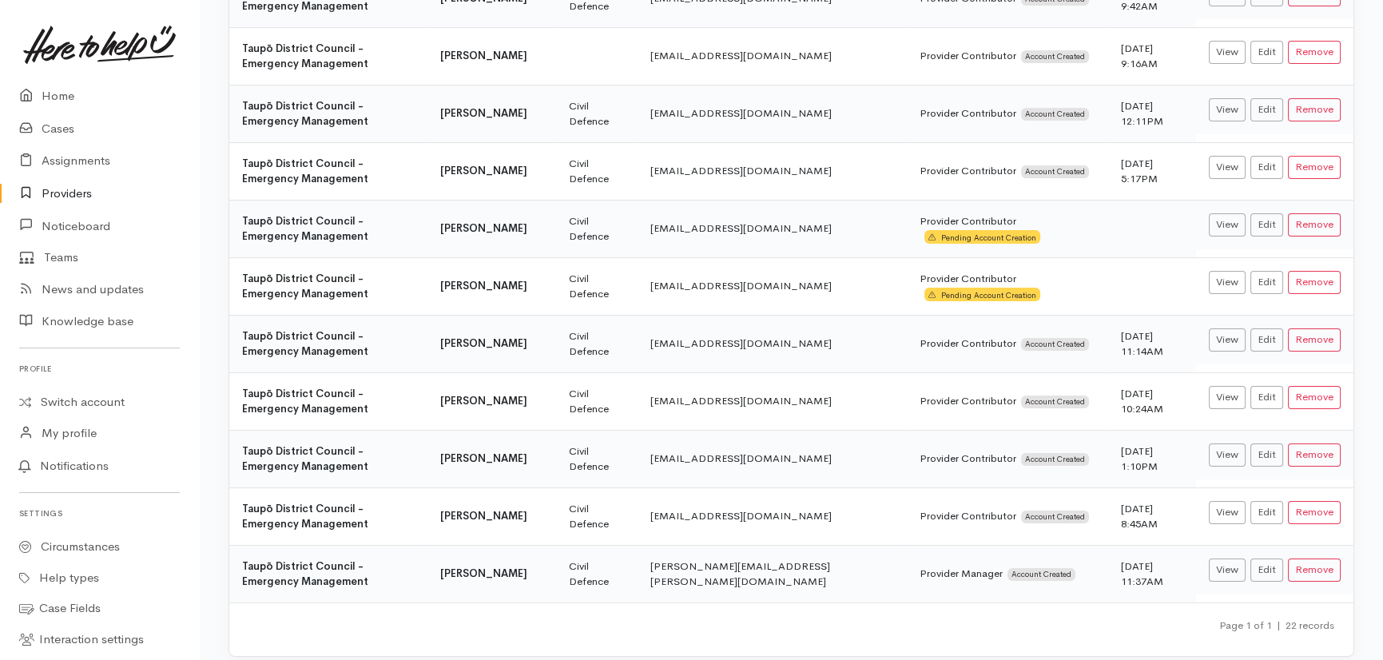
click at [56, 190] on link "Providers" at bounding box center [99, 193] width 199 height 33
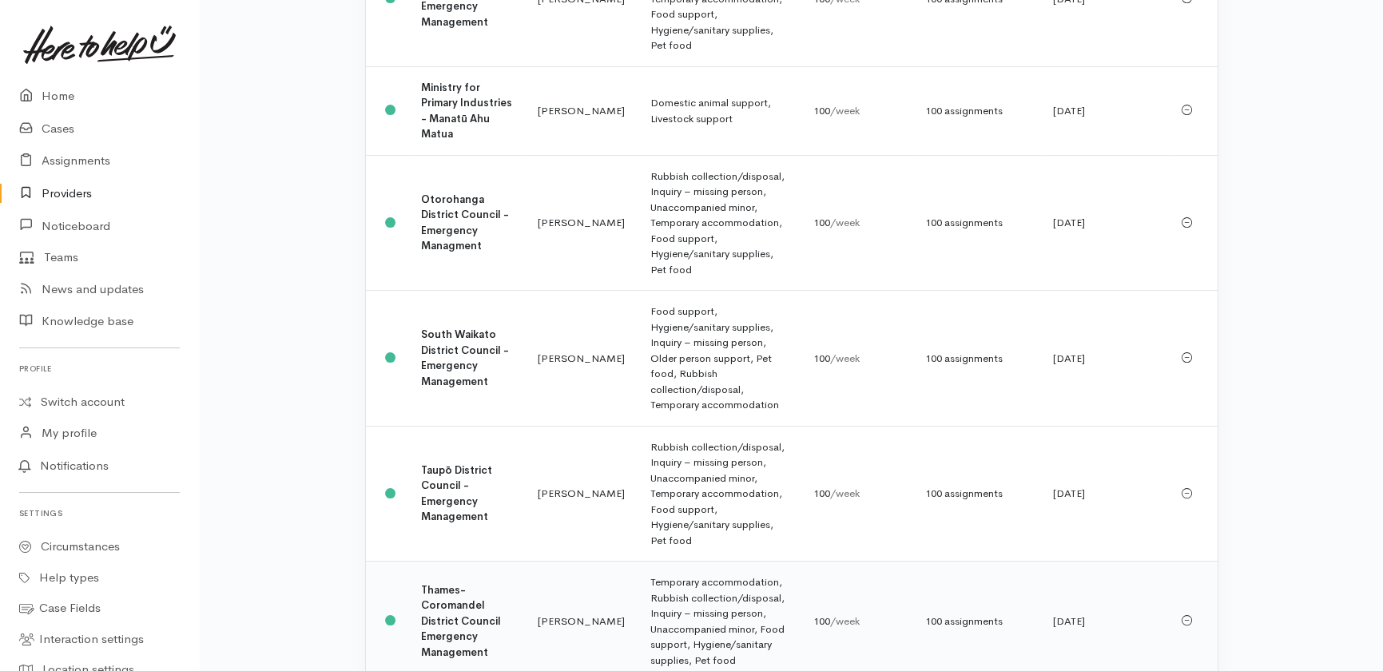
scroll to position [1089, 0]
click at [454, 328] on b "South Waikato District Council - Emergency Management" at bounding box center [465, 358] width 88 height 61
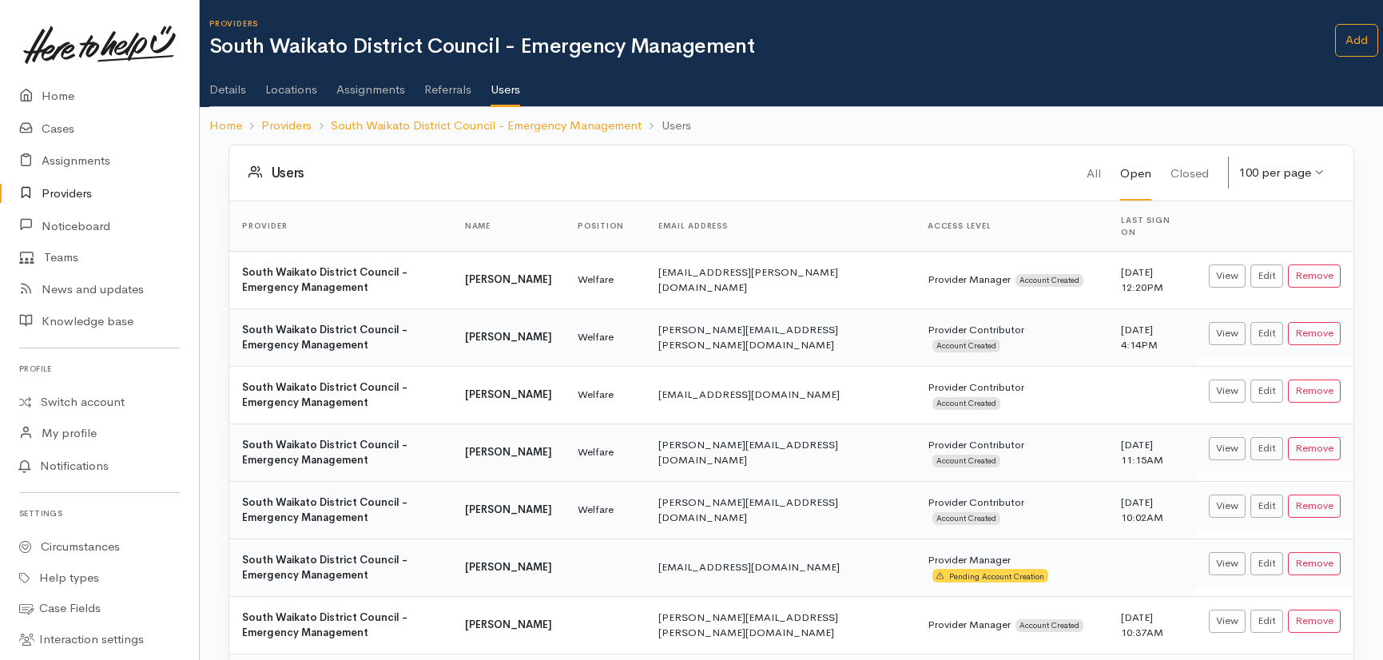
scroll to position [111, 0]
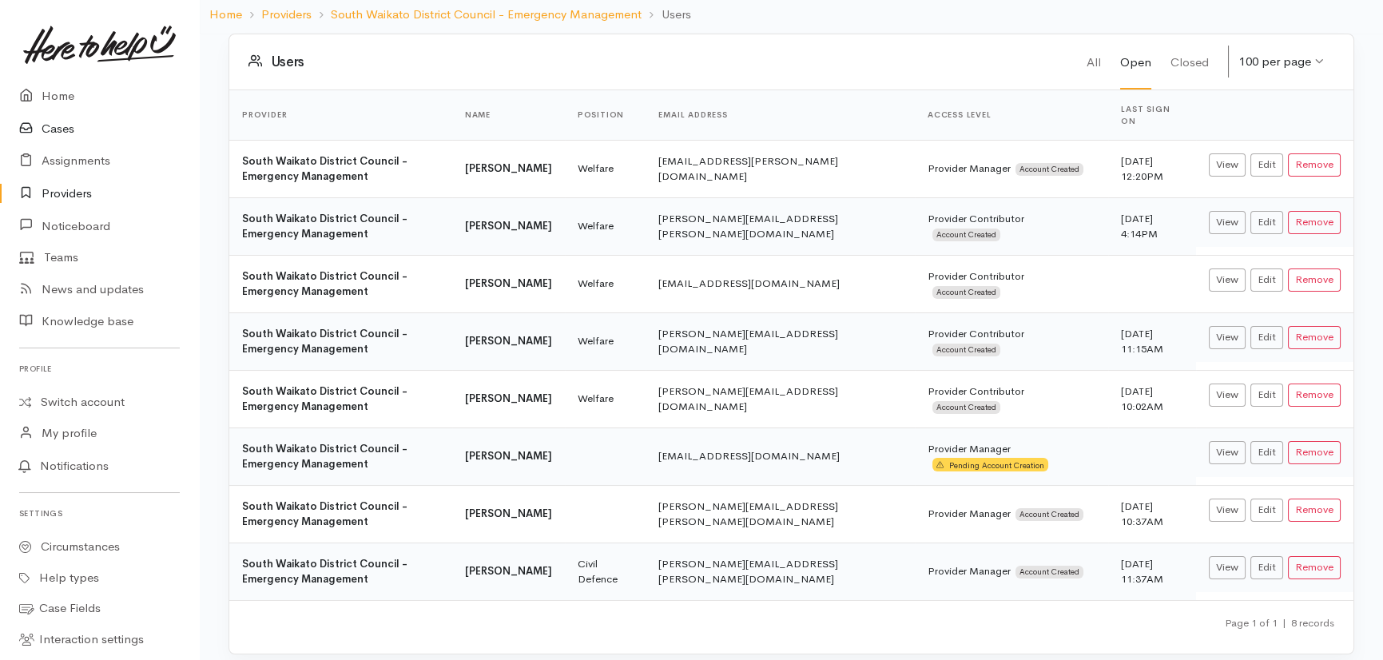
click at [54, 123] on link "Cases" at bounding box center [99, 129] width 199 height 33
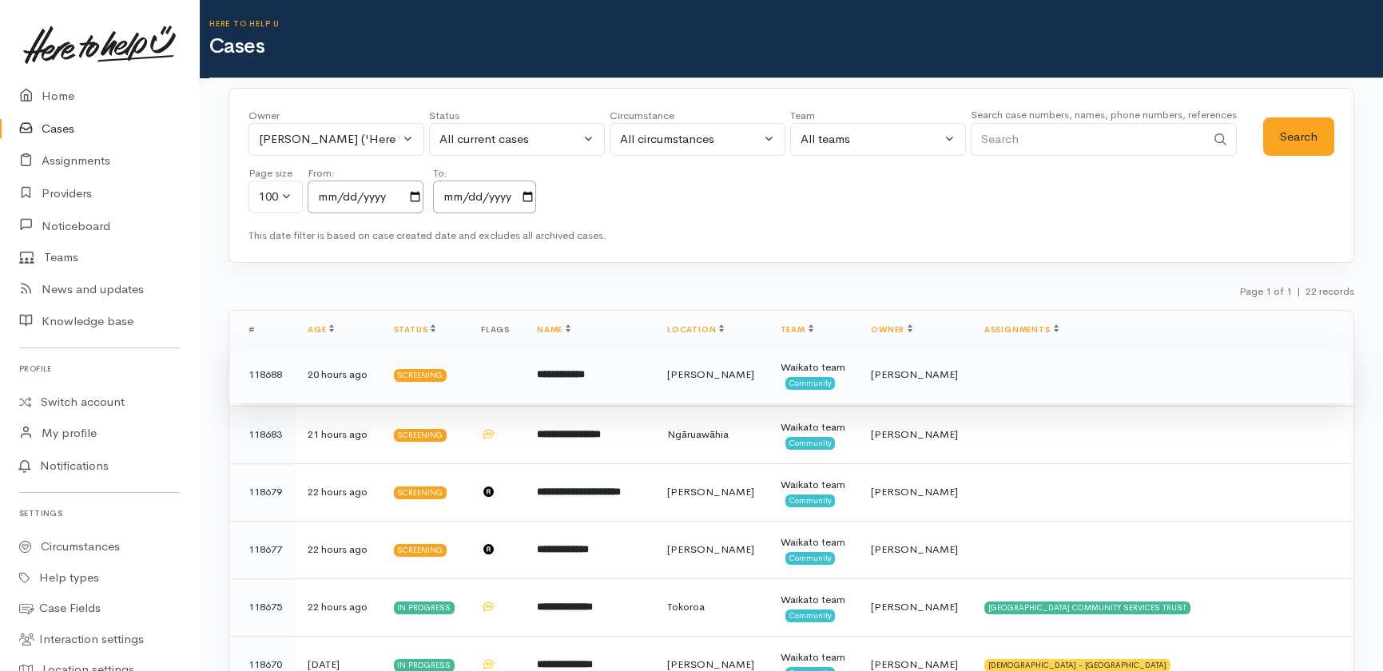
click at [585, 374] on b "**********" at bounding box center [561, 374] width 48 height 10
click at [567, 371] on b "**********" at bounding box center [561, 374] width 48 height 10
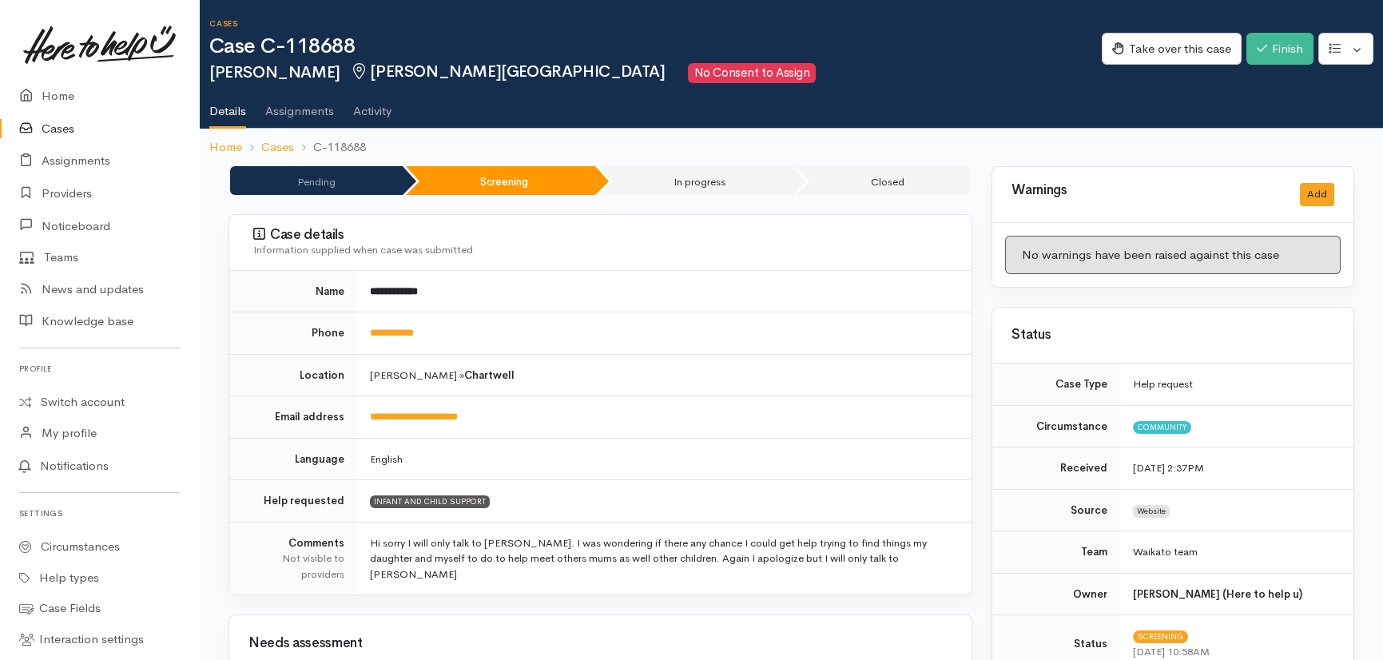
click at [70, 128] on link "Cases" at bounding box center [99, 129] width 199 height 33
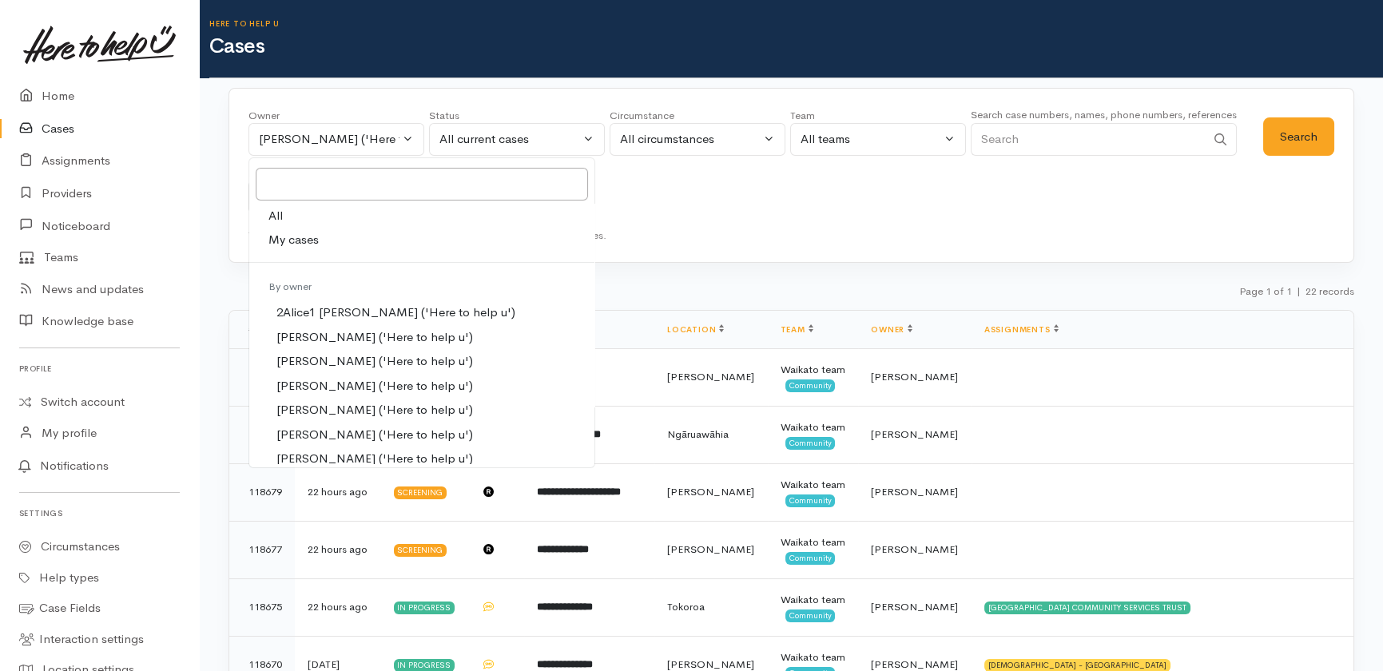
click at [272, 216] on span "All" at bounding box center [275, 216] width 14 height 18
select select "-1"
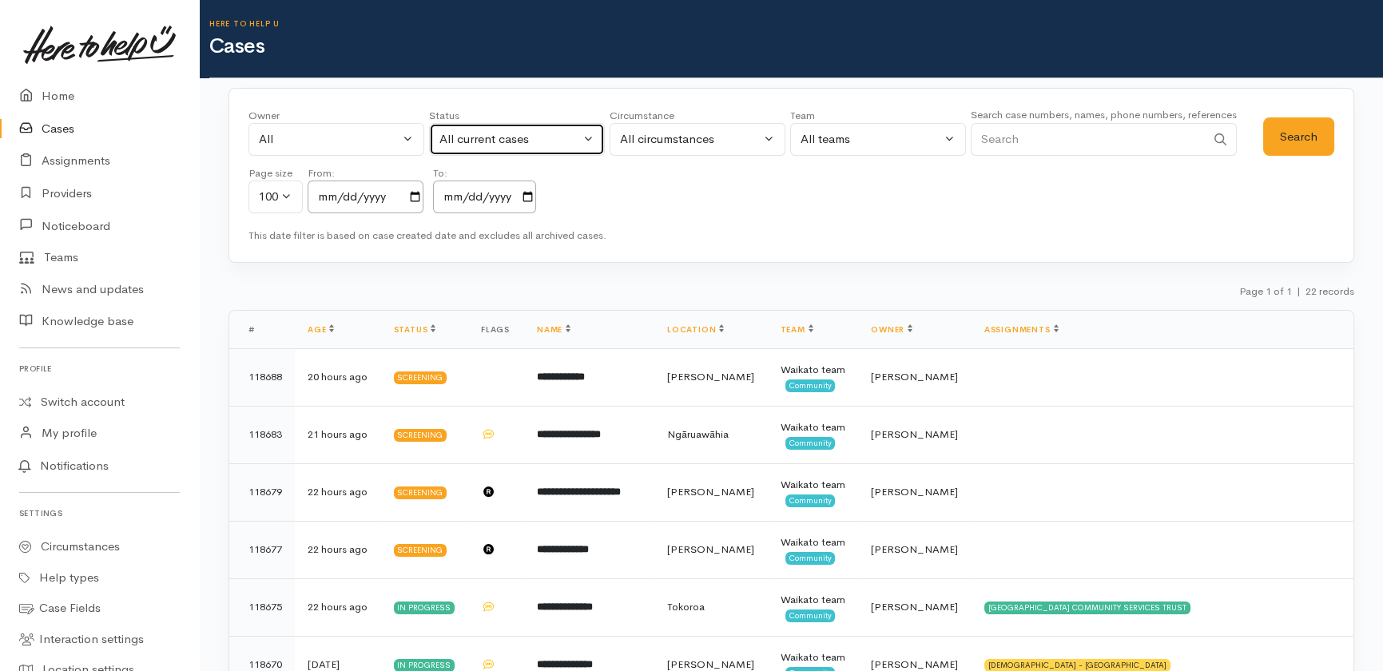
click at [563, 126] on button "All current cases" at bounding box center [517, 139] width 176 height 33
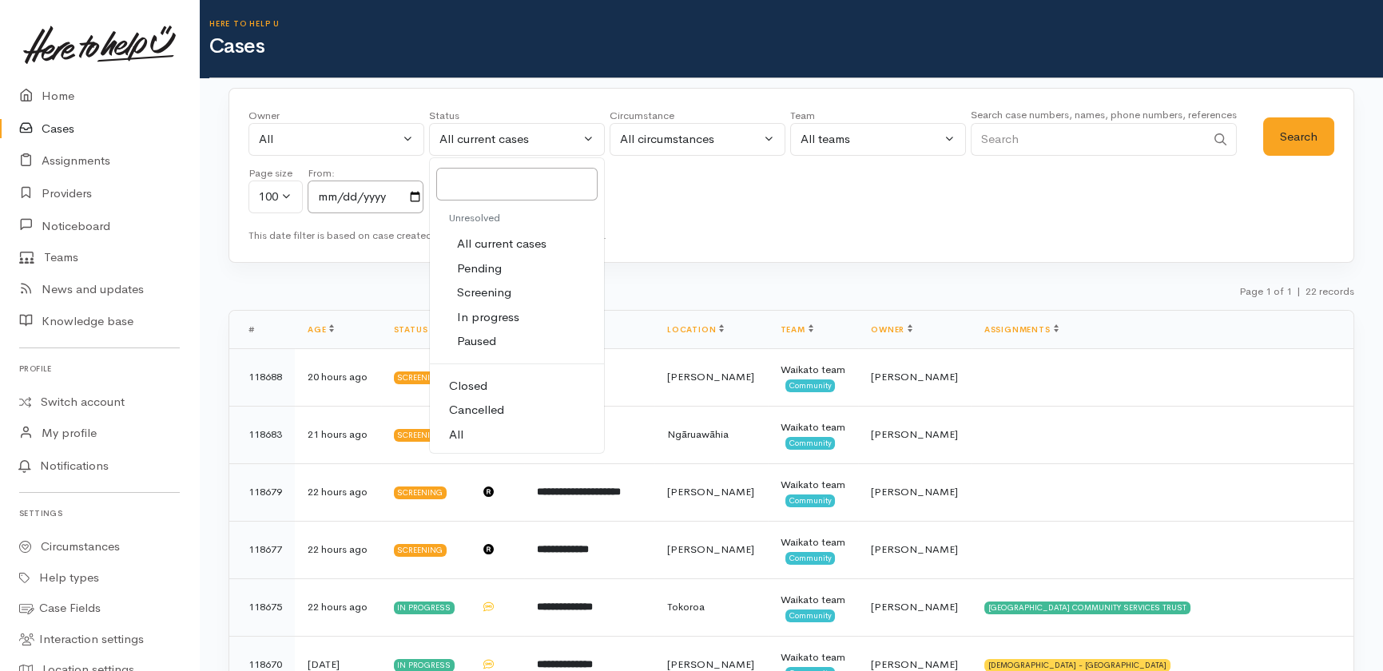
click at [461, 429] on span "All" at bounding box center [456, 435] width 14 height 18
select select "All"
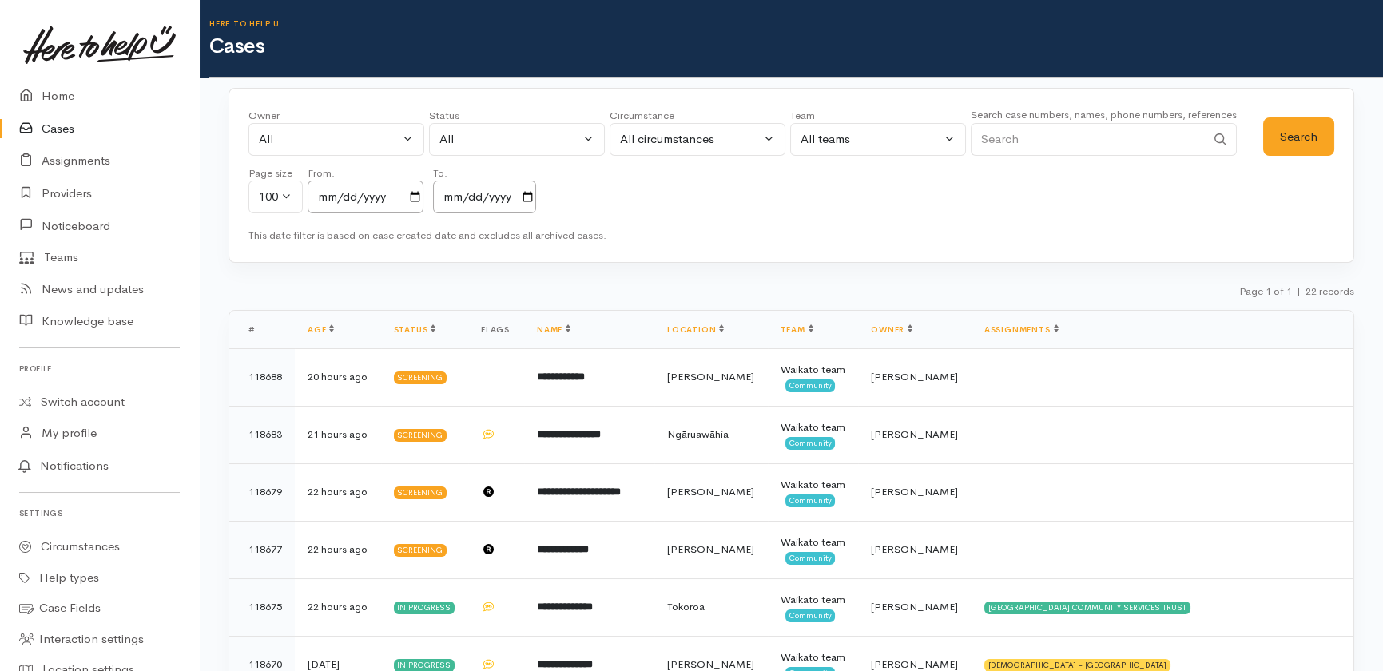
click at [1065, 144] on input "Search" at bounding box center [1088, 139] width 235 height 33
click at [1297, 137] on button "Search" at bounding box center [1298, 136] width 71 height 39
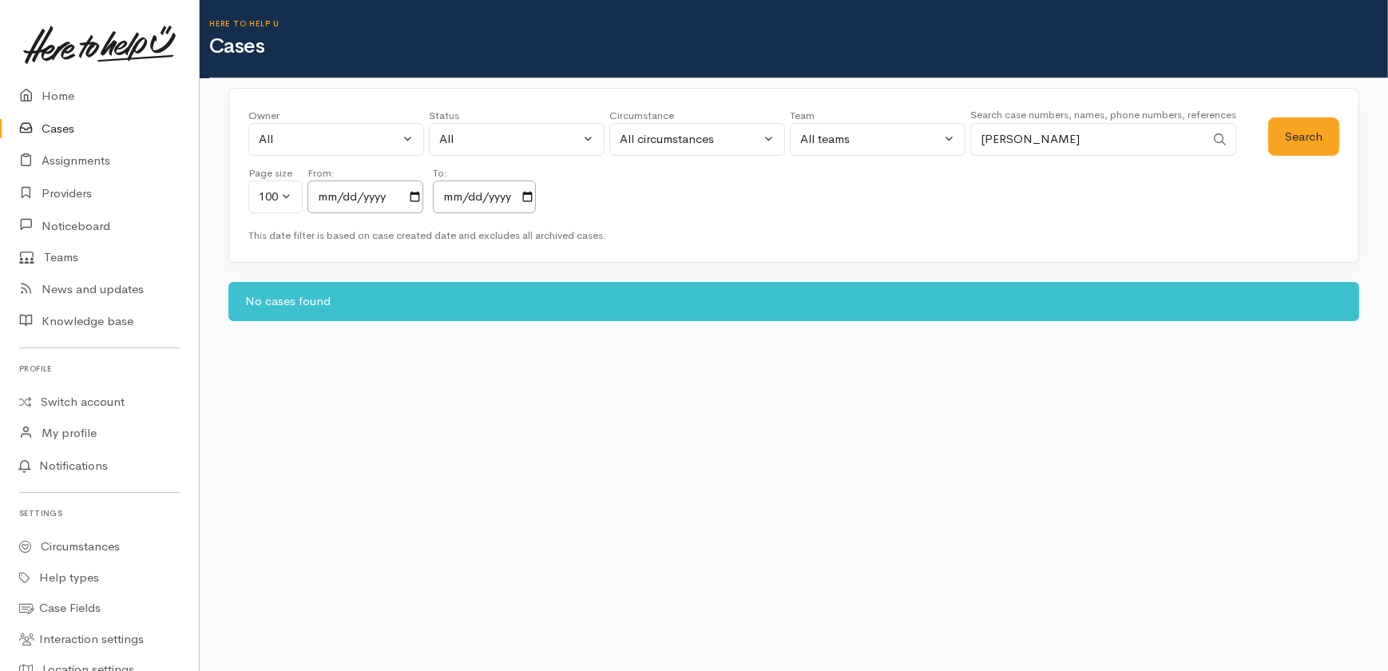
click at [1013, 135] on input "alanah wilson" at bounding box center [1088, 139] width 235 height 33
type input "alana wilson"
click at [1300, 134] on button "Search" at bounding box center [1304, 136] width 71 height 39
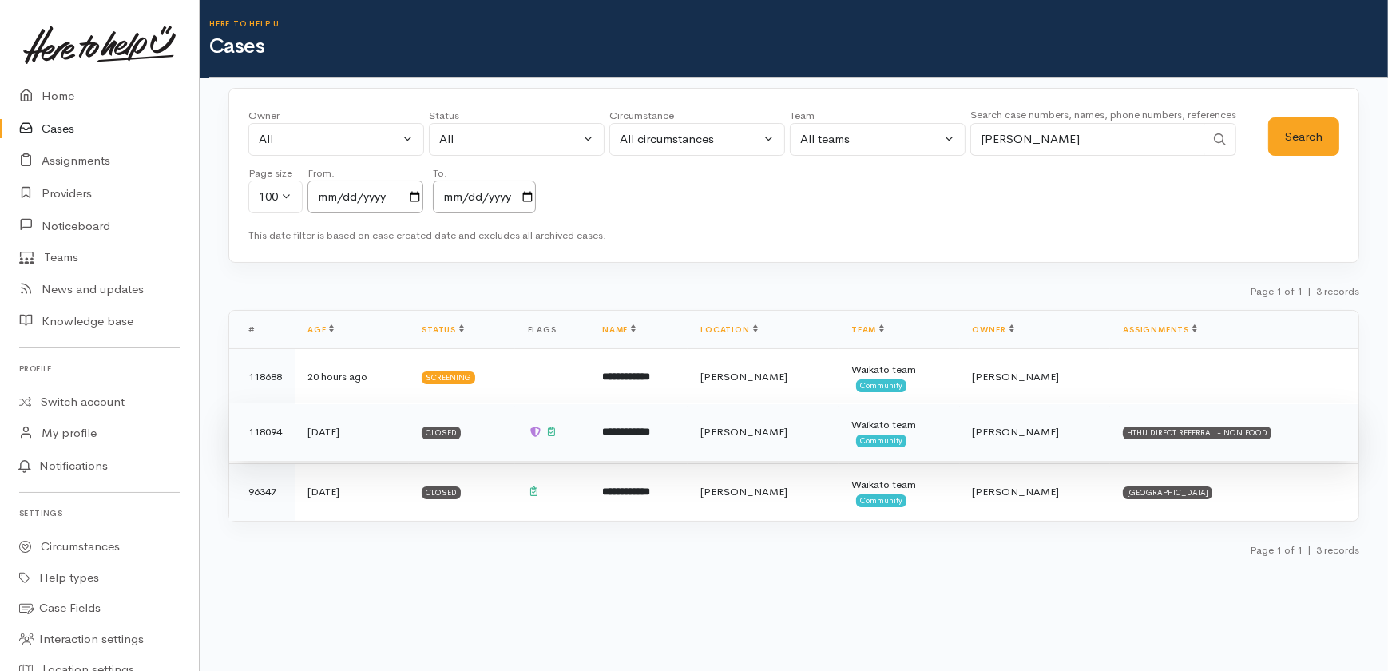
click at [633, 427] on b "**********" at bounding box center [626, 432] width 48 height 10
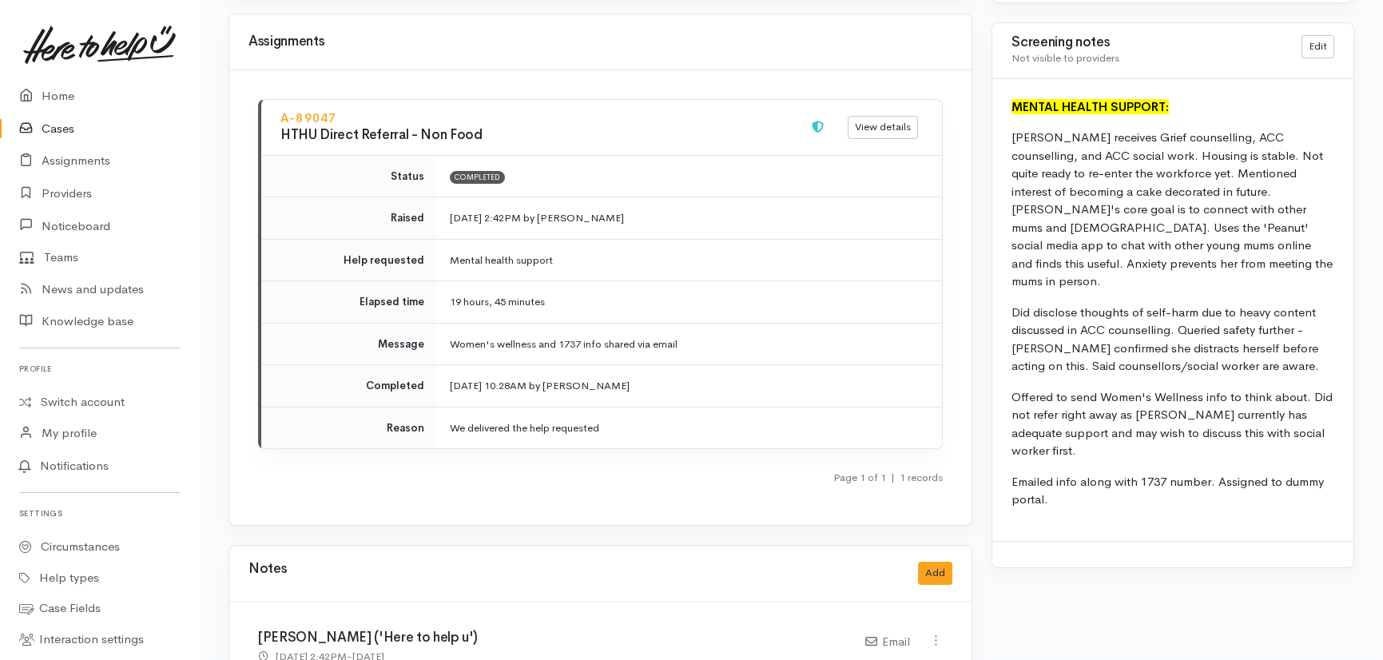
scroll to position [1307, 0]
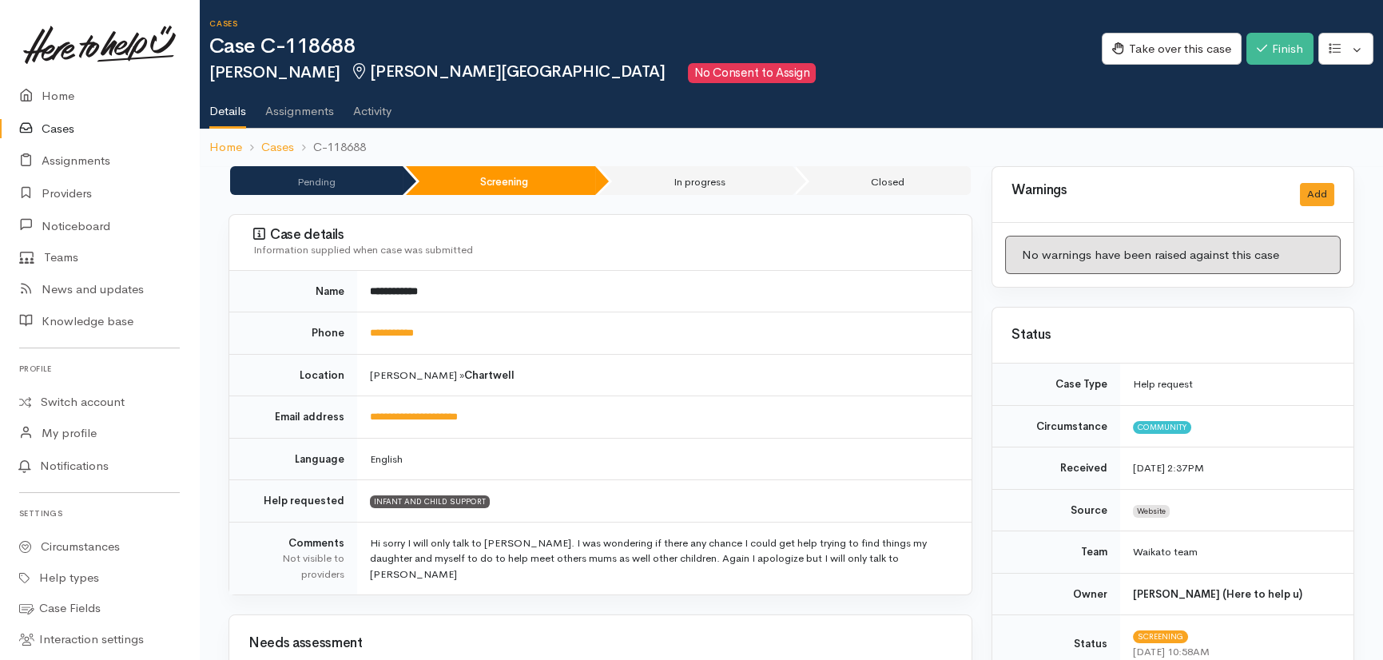
drag, startPoint x: 40, startPoint y: 131, endPoint x: 71, endPoint y: 125, distance: 31.7
click at [42, 131] on link "Cases" at bounding box center [99, 129] width 199 height 33
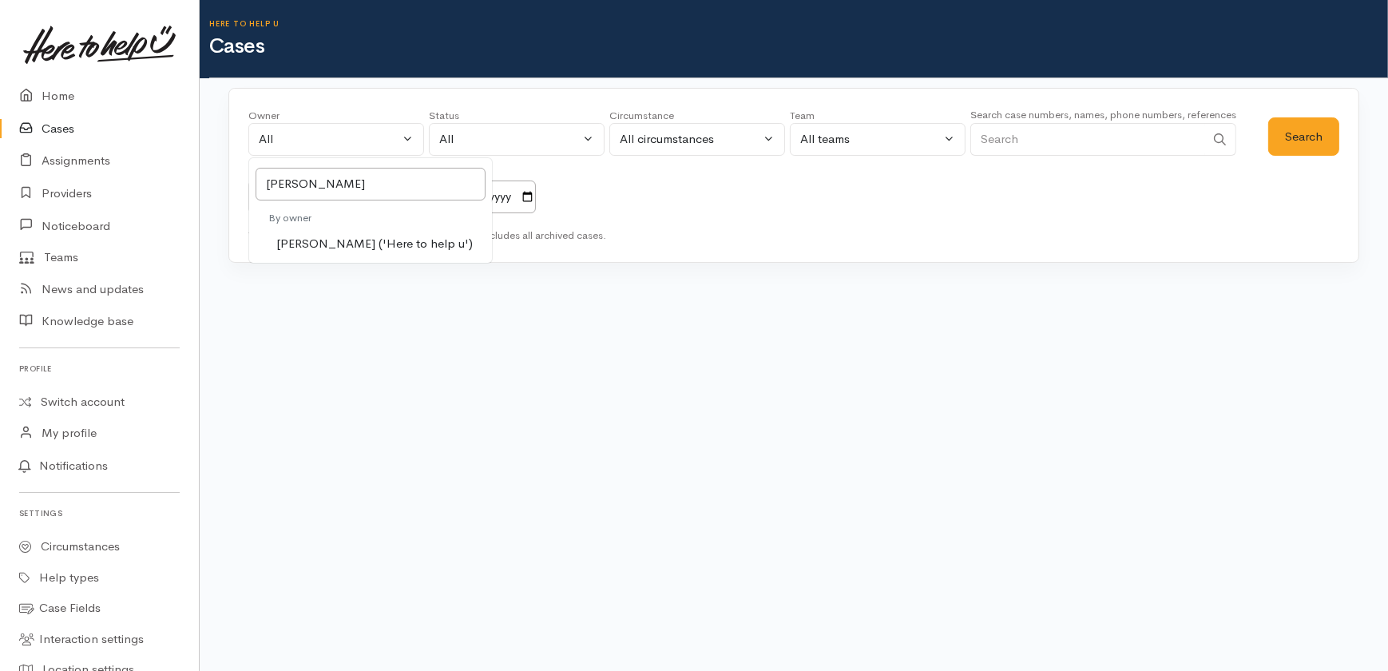
type input "katarina"
click at [354, 240] on span "Katarina Daly ('Here to help u')" at bounding box center [374, 244] width 197 height 18
select select "1252"
click at [1318, 141] on button "Search" at bounding box center [1304, 136] width 71 height 39
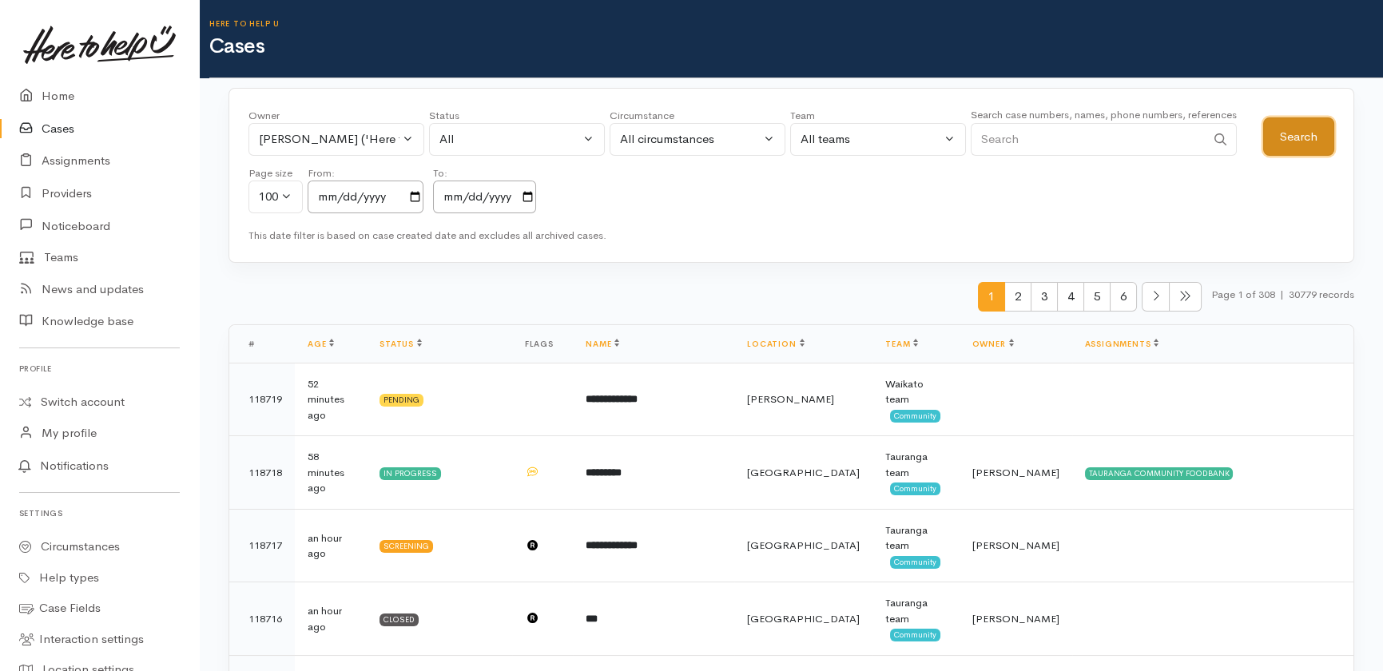
click at [1308, 133] on button "Search" at bounding box center [1298, 136] width 71 height 39
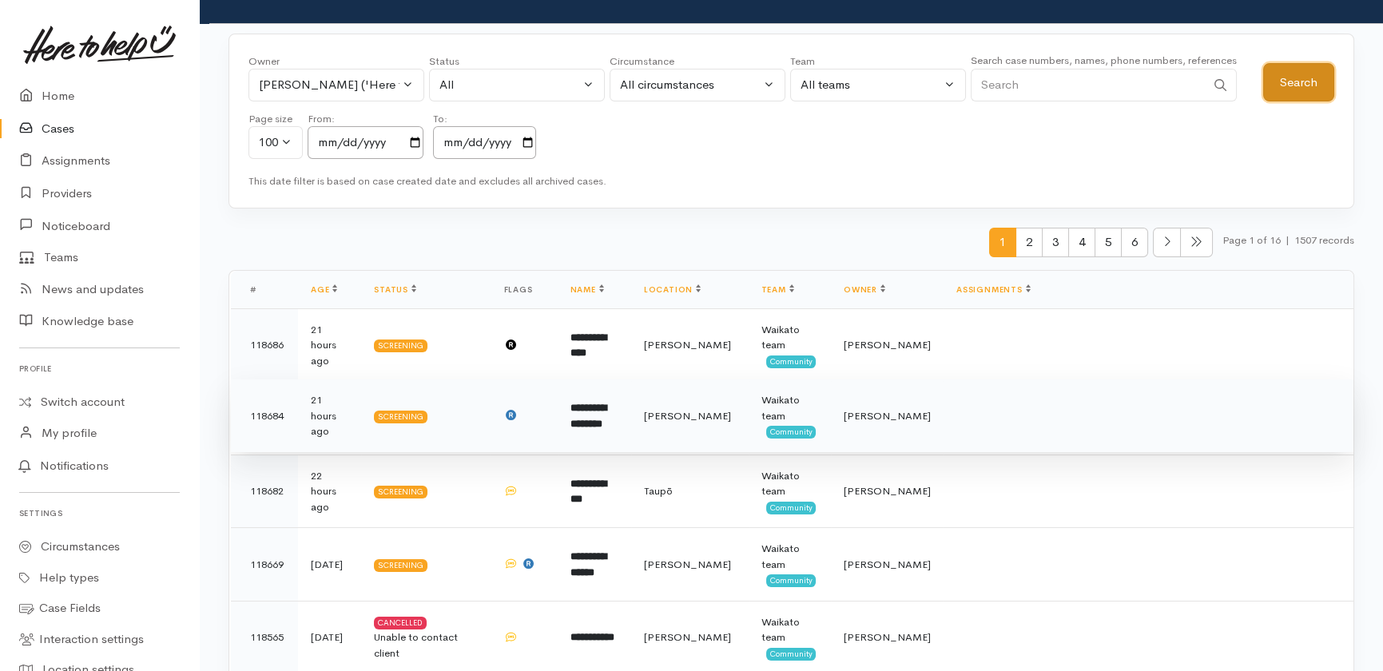
scroll to position [217, 0]
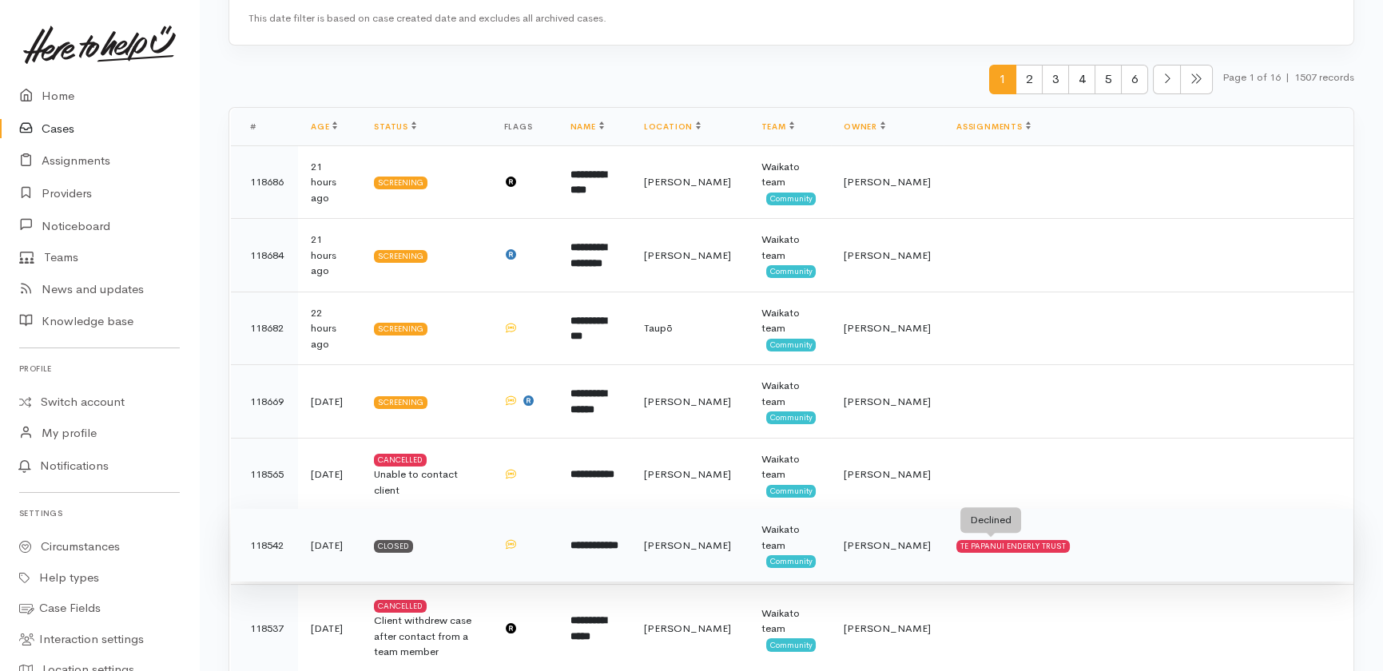
click at [956, 546] on div "TE PAPANUI ENDERLY TRUST" at bounding box center [1012, 546] width 113 height 13
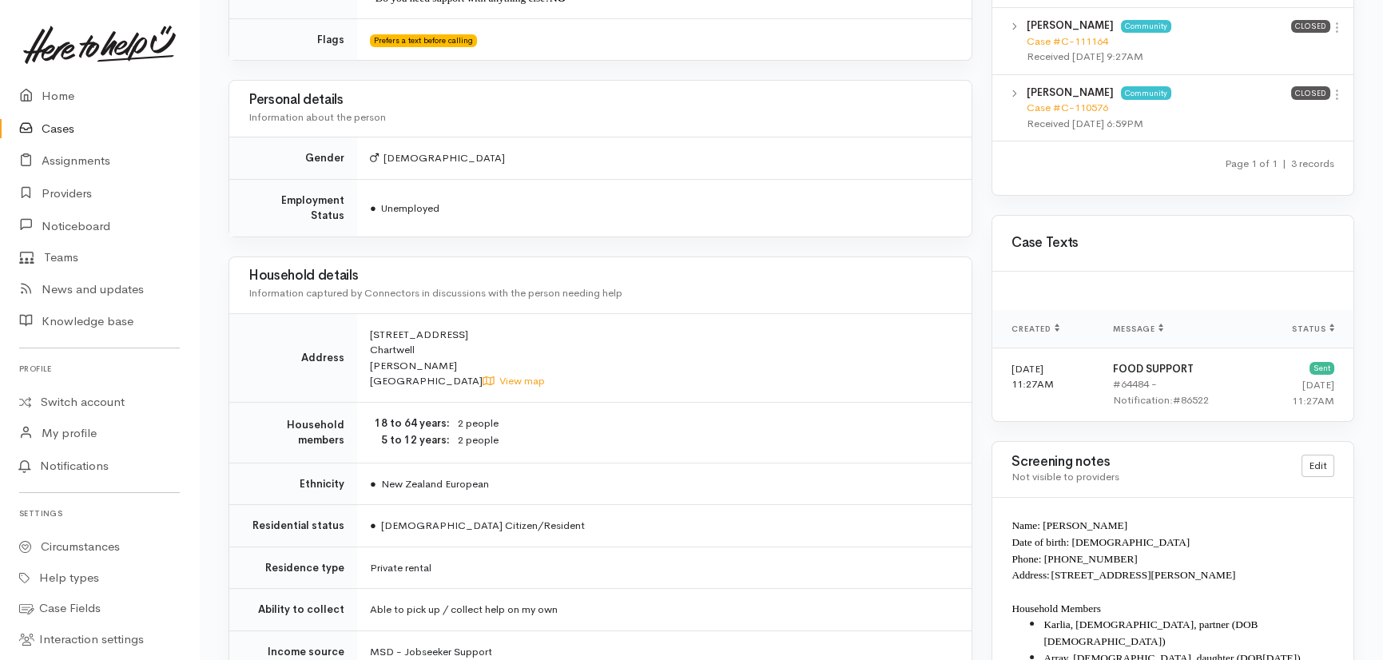
scroll to position [944, 0]
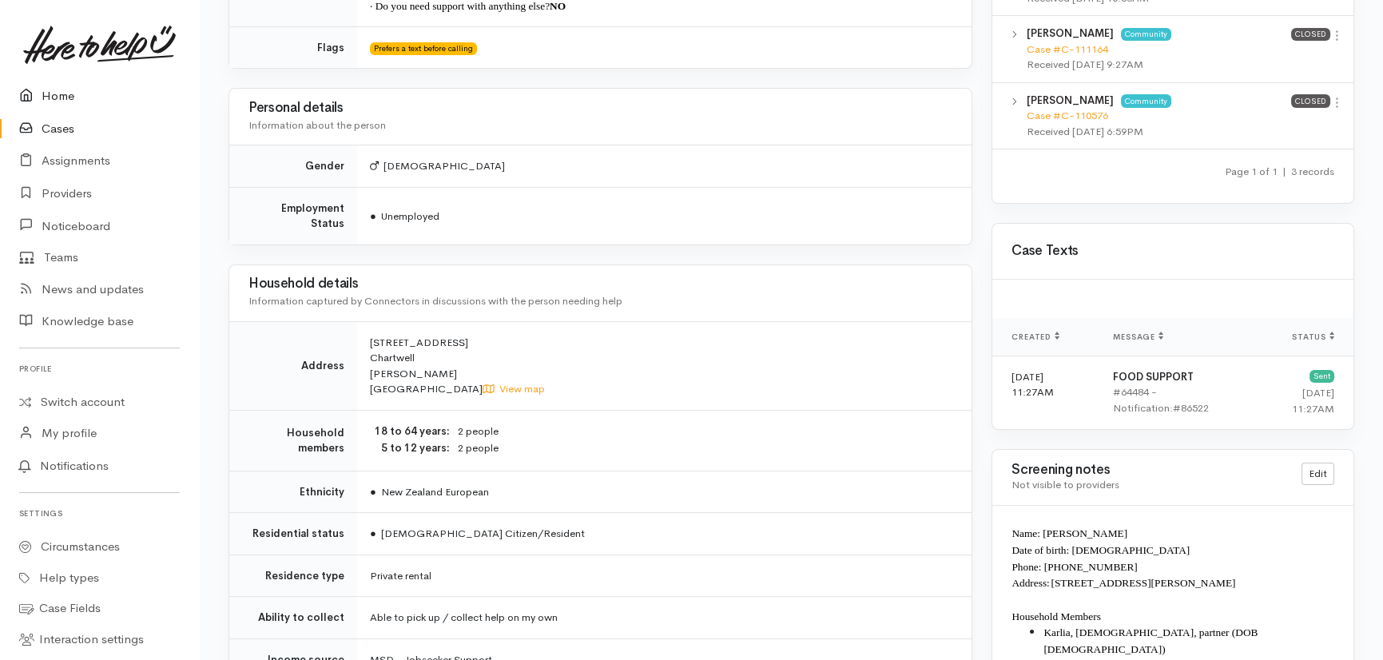
click at [56, 89] on link "Home" at bounding box center [99, 96] width 199 height 33
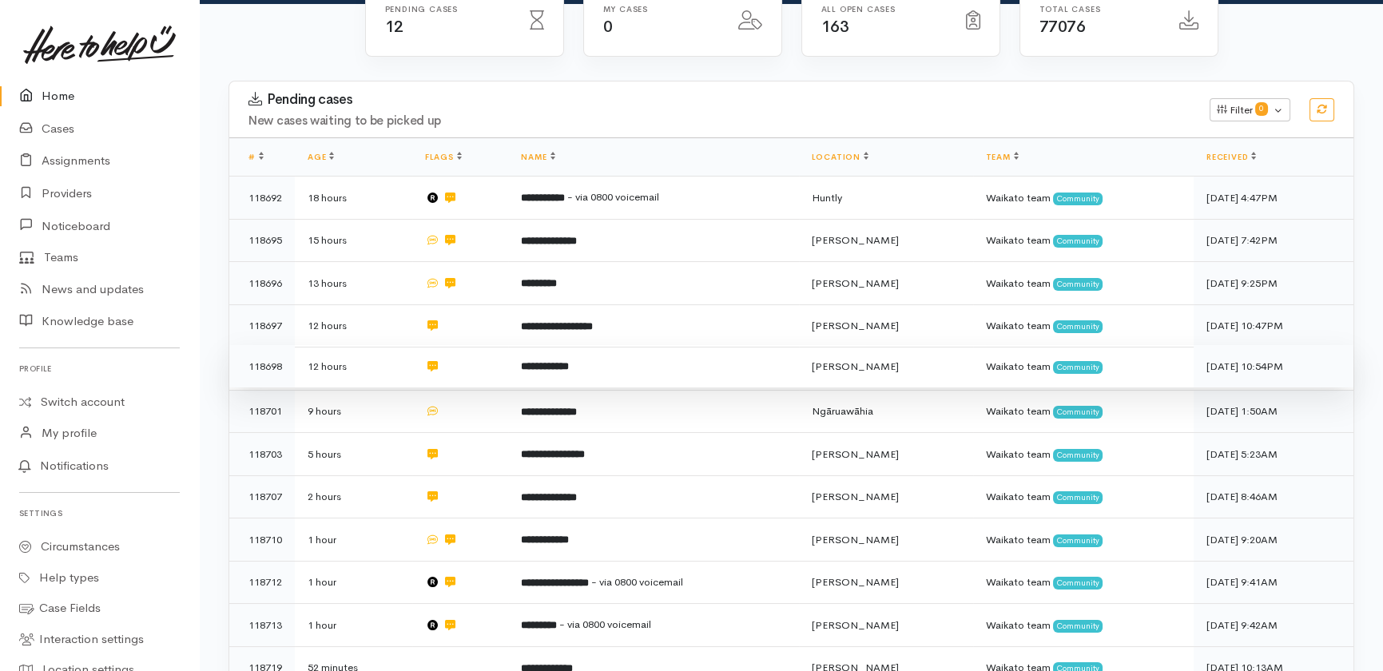
scroll to position [228, 0]
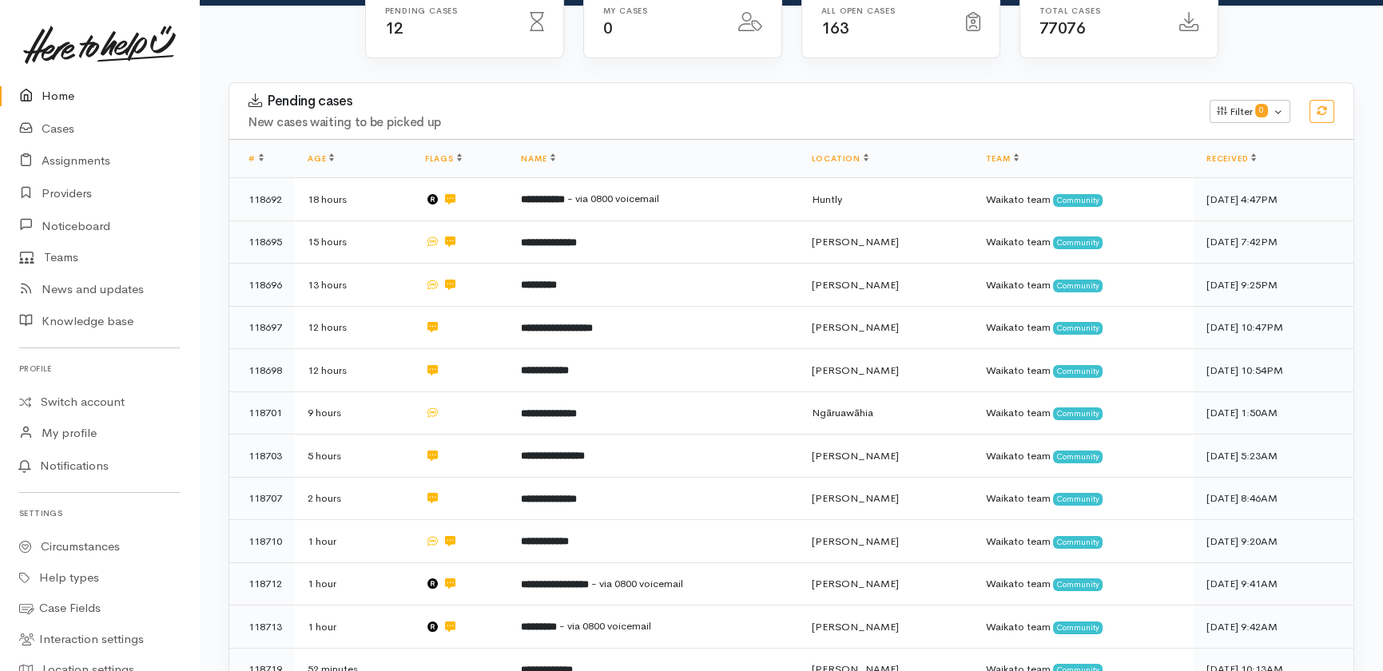
click at [53, 93] on link "Home" at bounding box center [99, 96] width 199 height 33
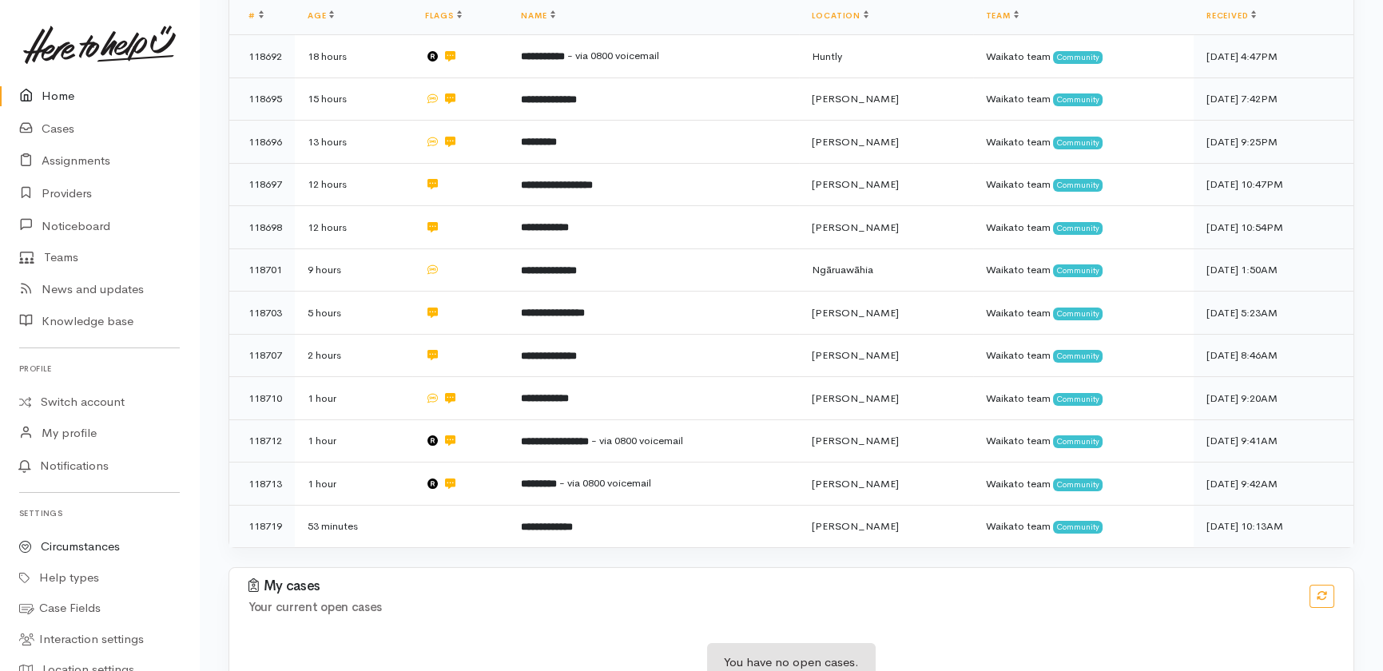
scroll to position [374, 0]
